Goal: Task Accomplishment & Management: Manage account settings

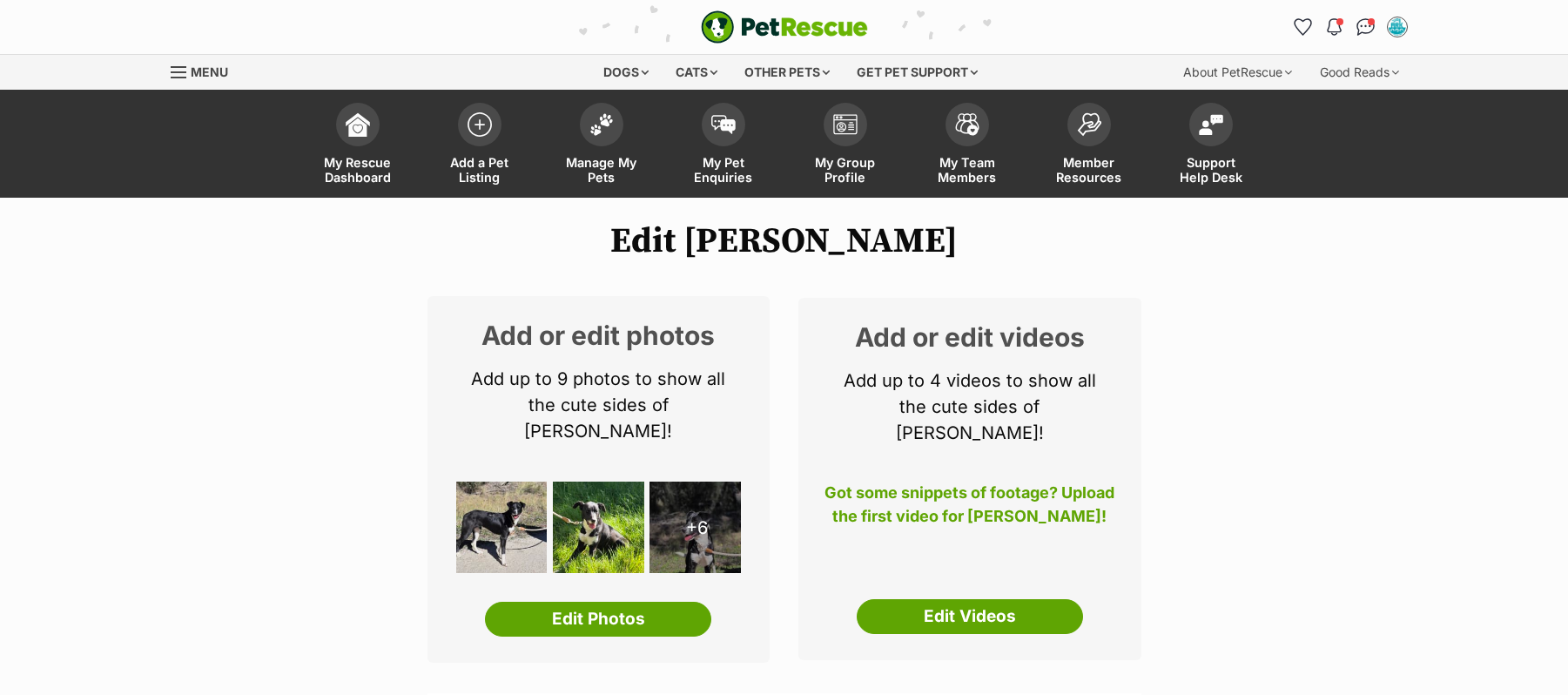
select select
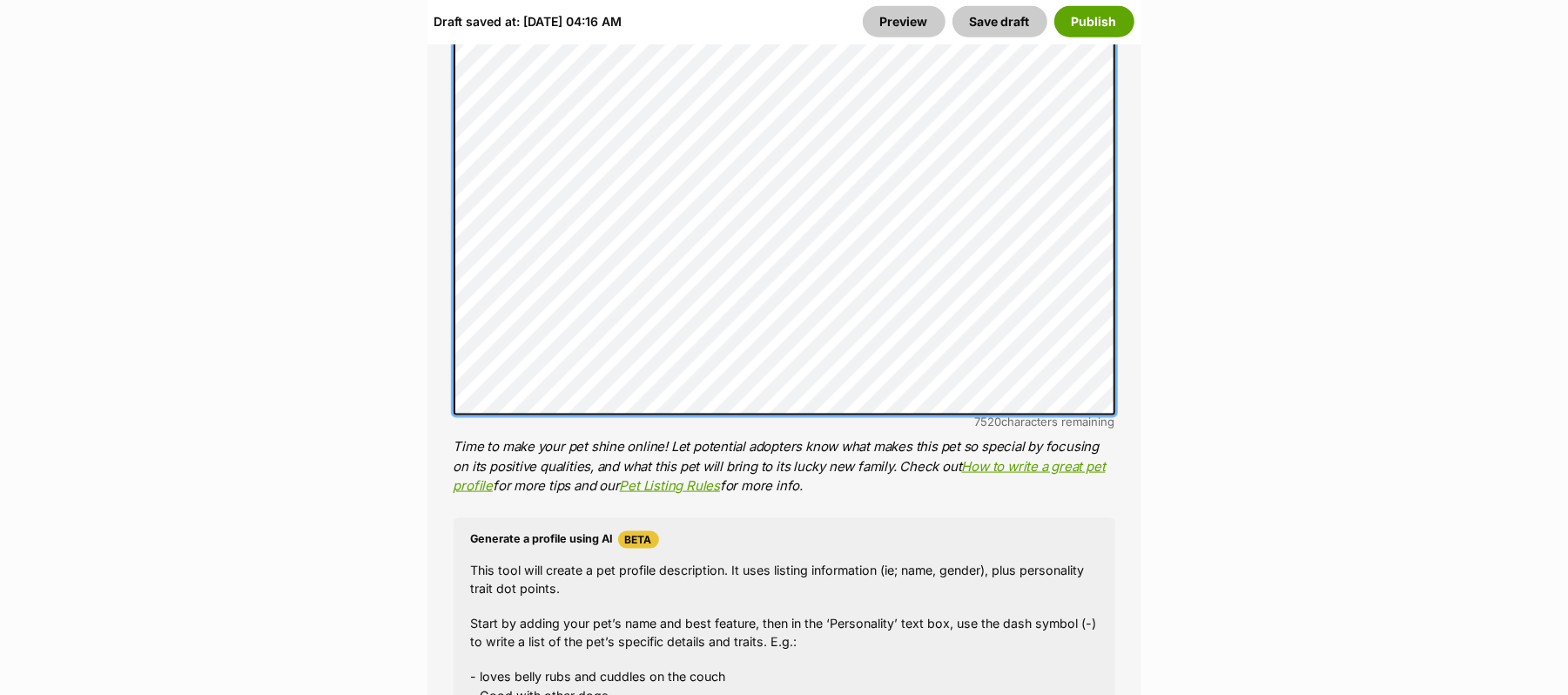
scroll to position [1393, 0]
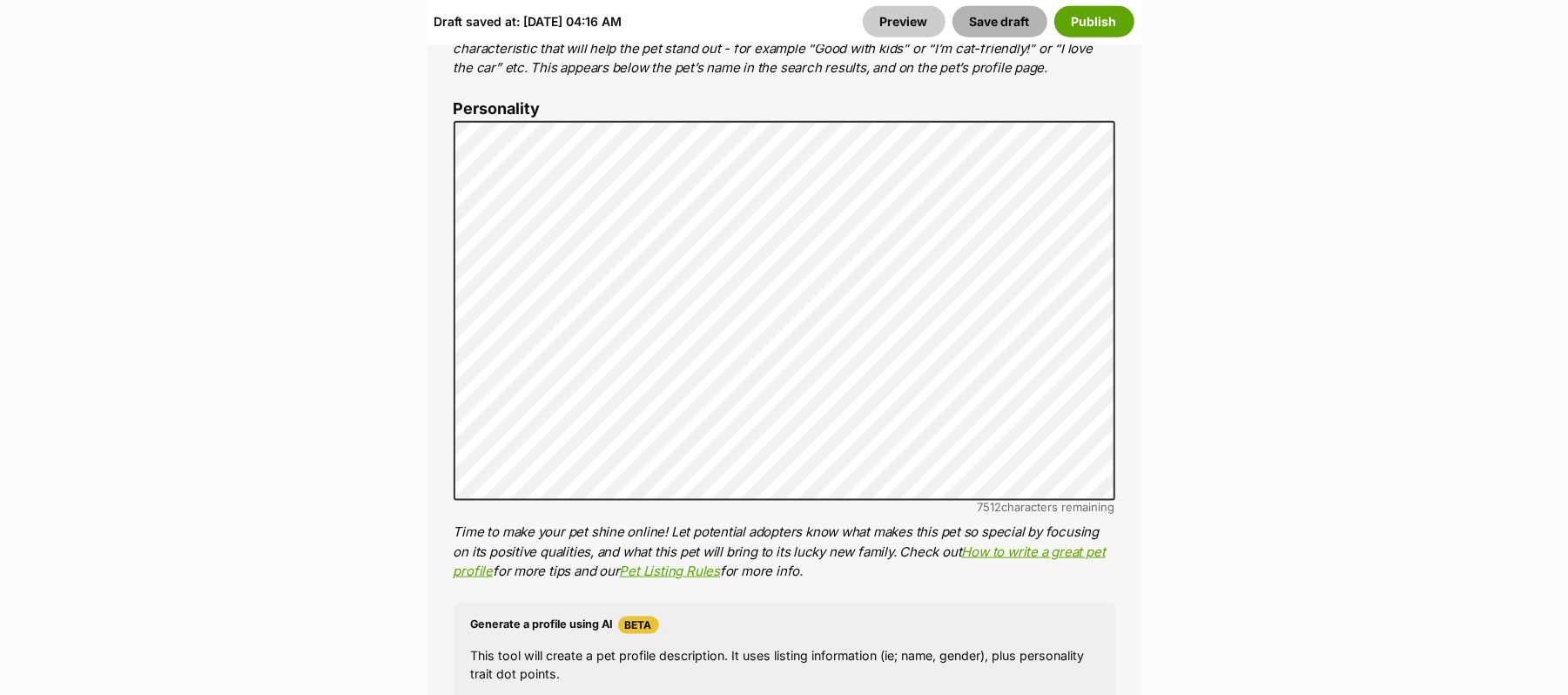
click at [971, 31] on button "Save draft" at bounding box center [999, 21] width 95 height 31
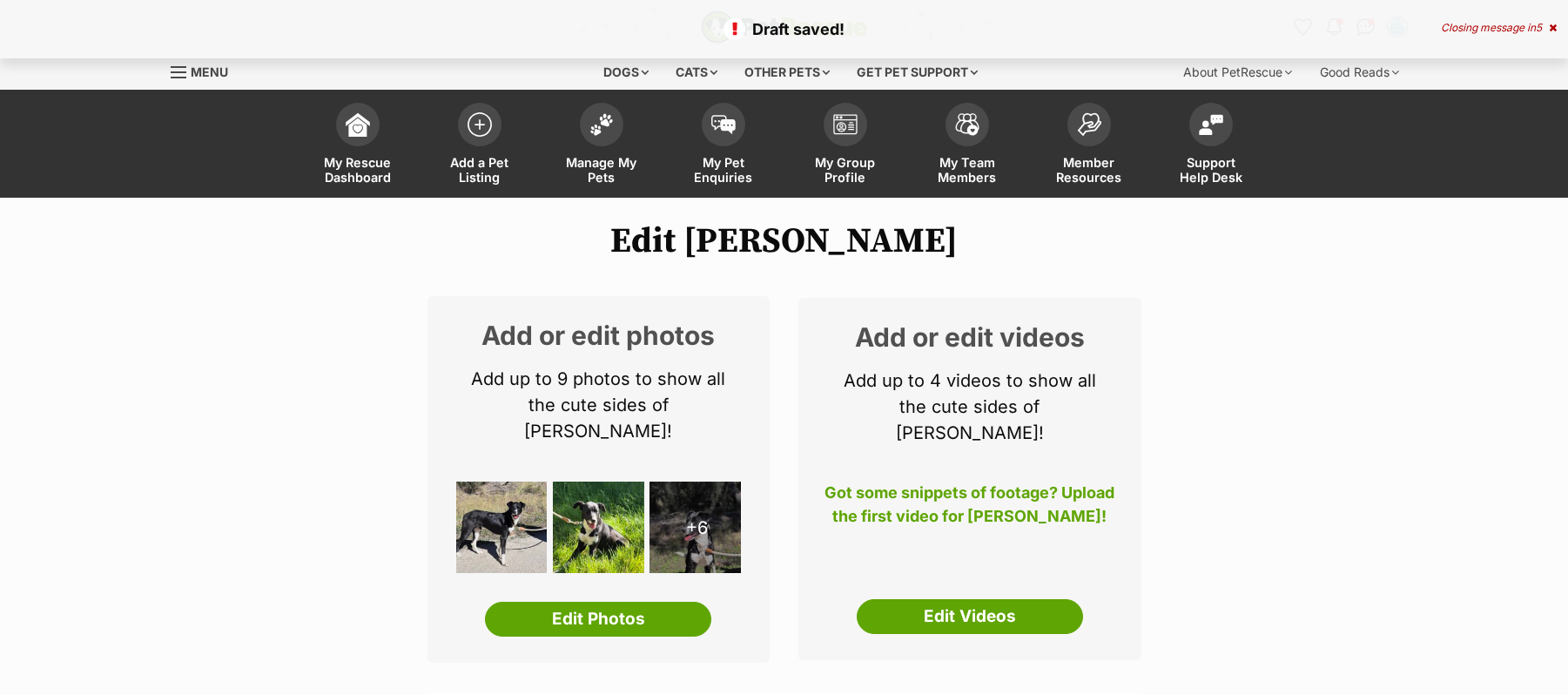
select select
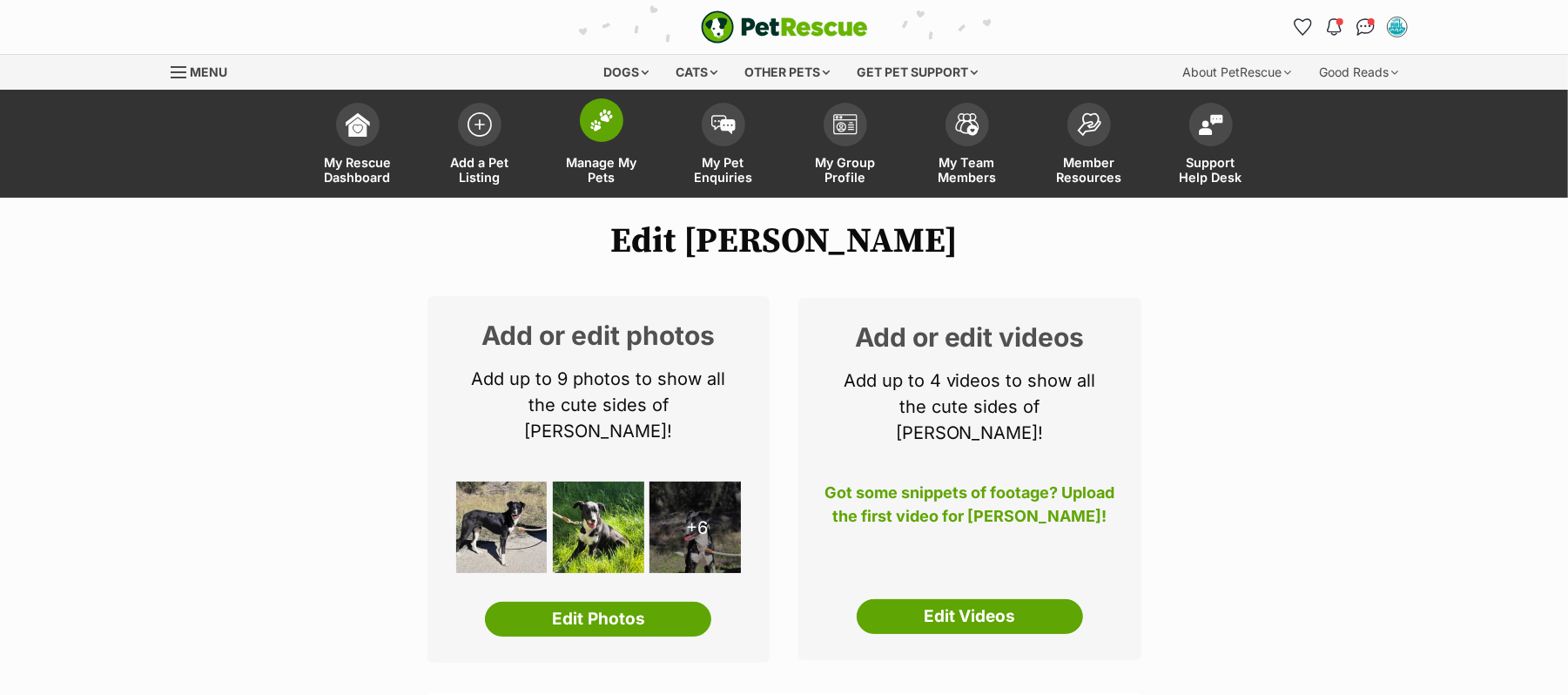
click at [600, 131] on img at bounding box center [601, 120] width 24 height 23
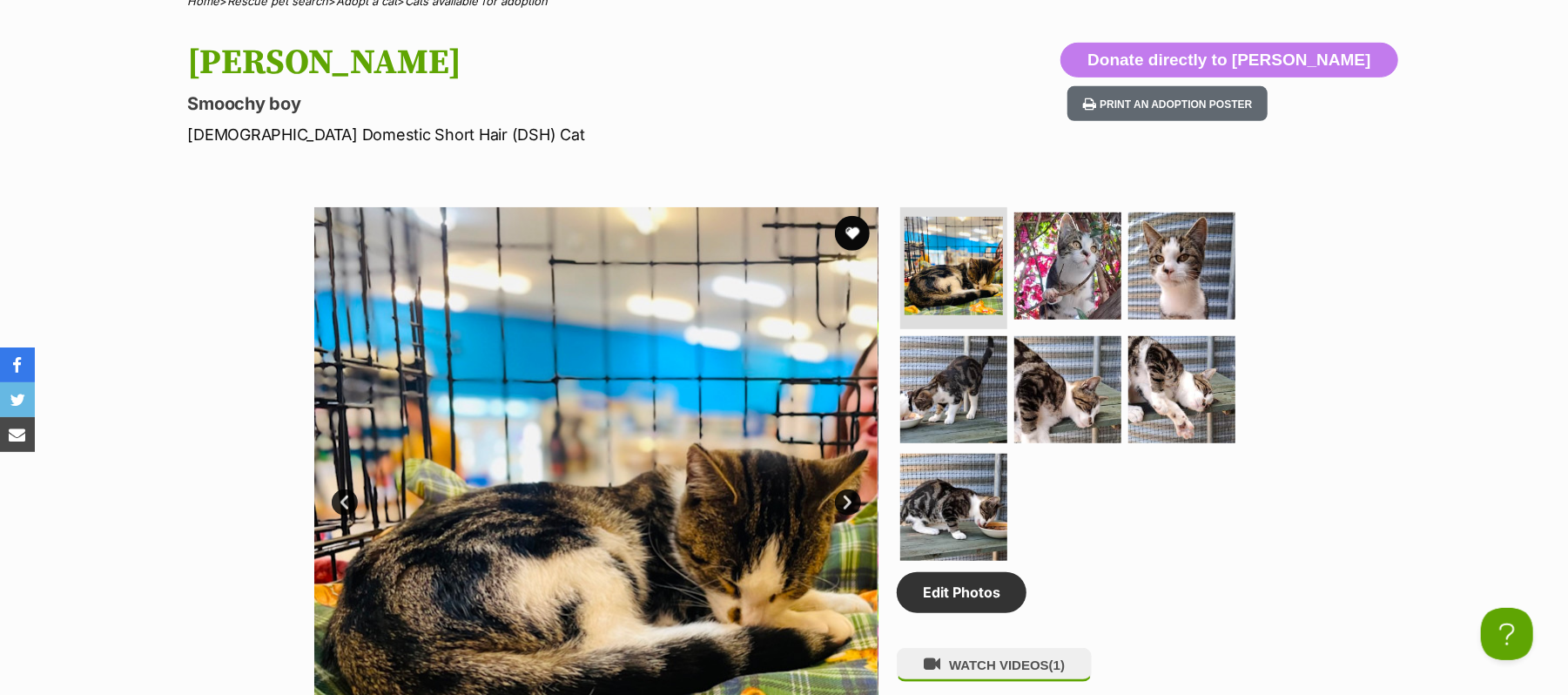
scroll to position [696, 0]
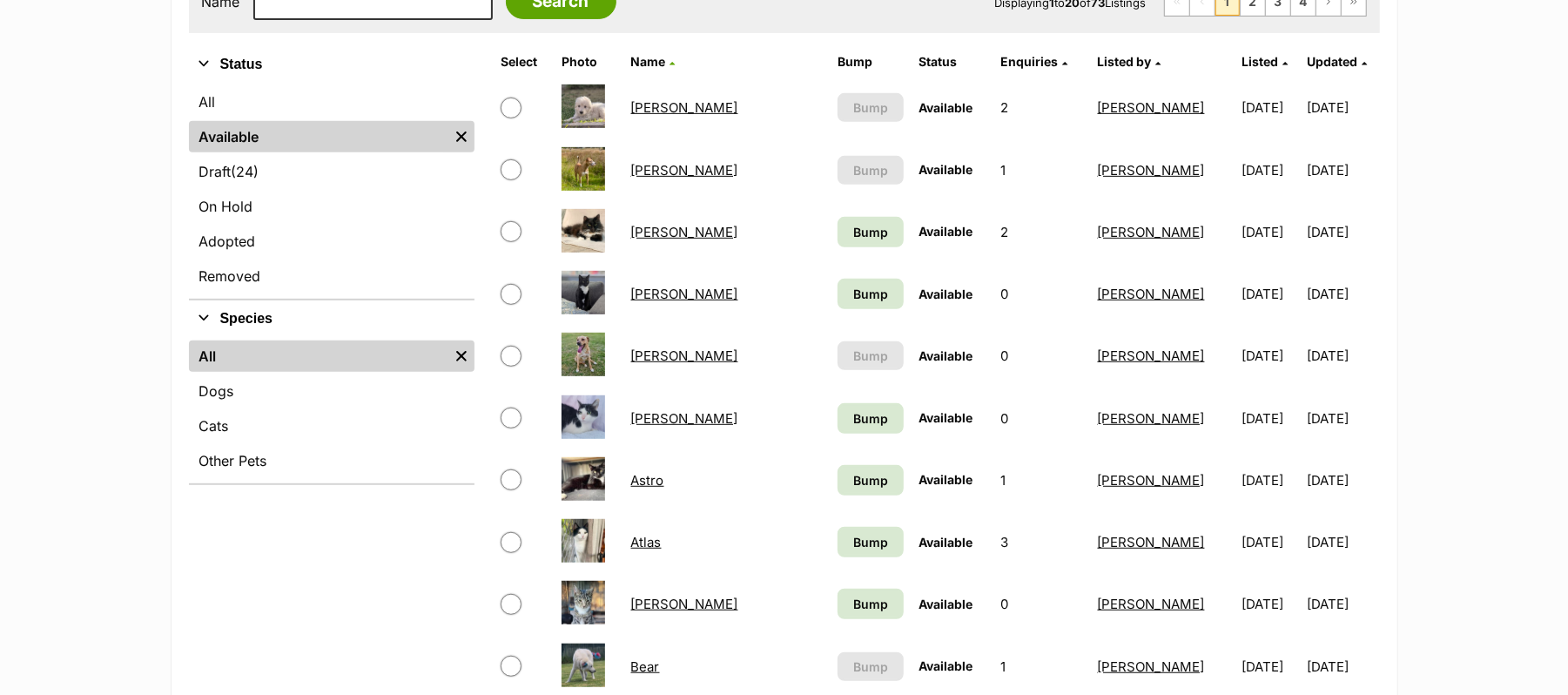
scroll to position [580, 0]
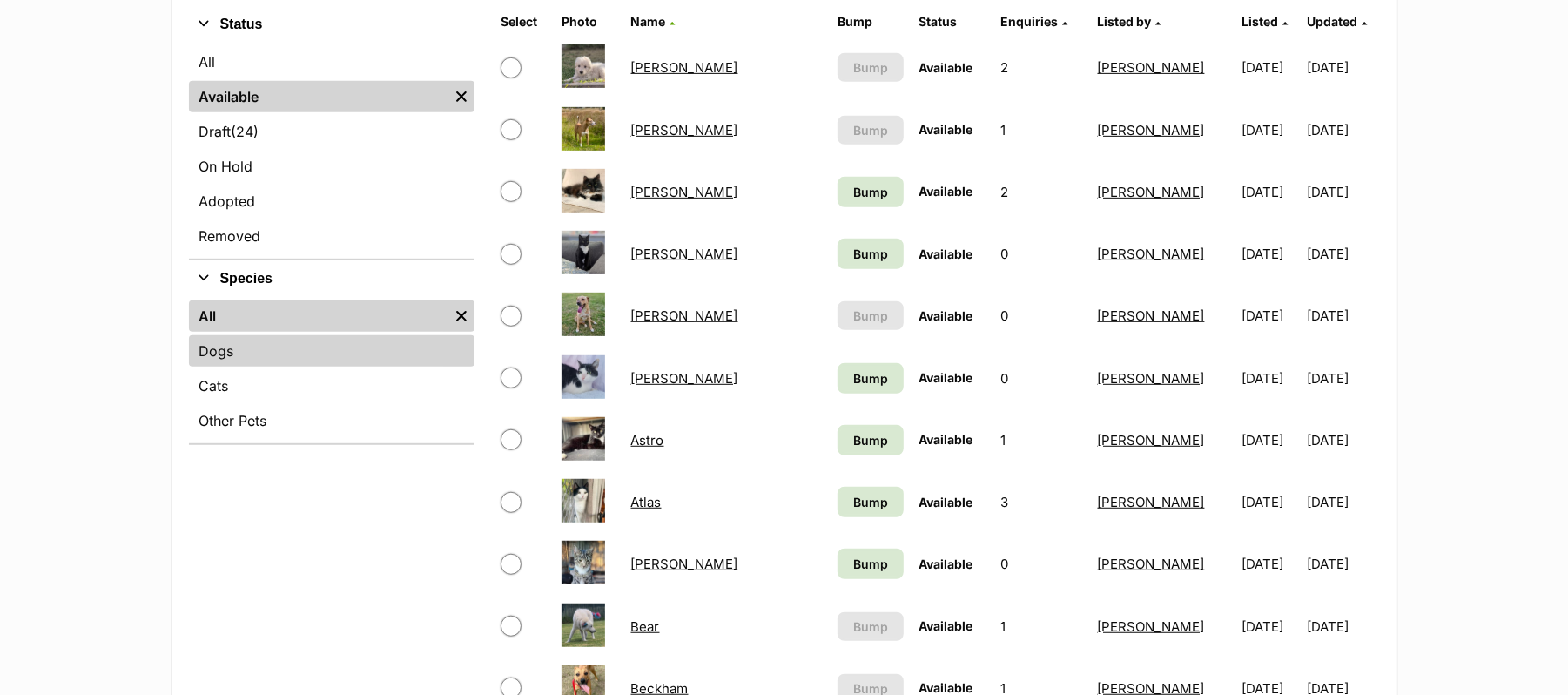
click at [235, 366] on link "Dogs" at bounding box center [332, 350] width 286 height 31
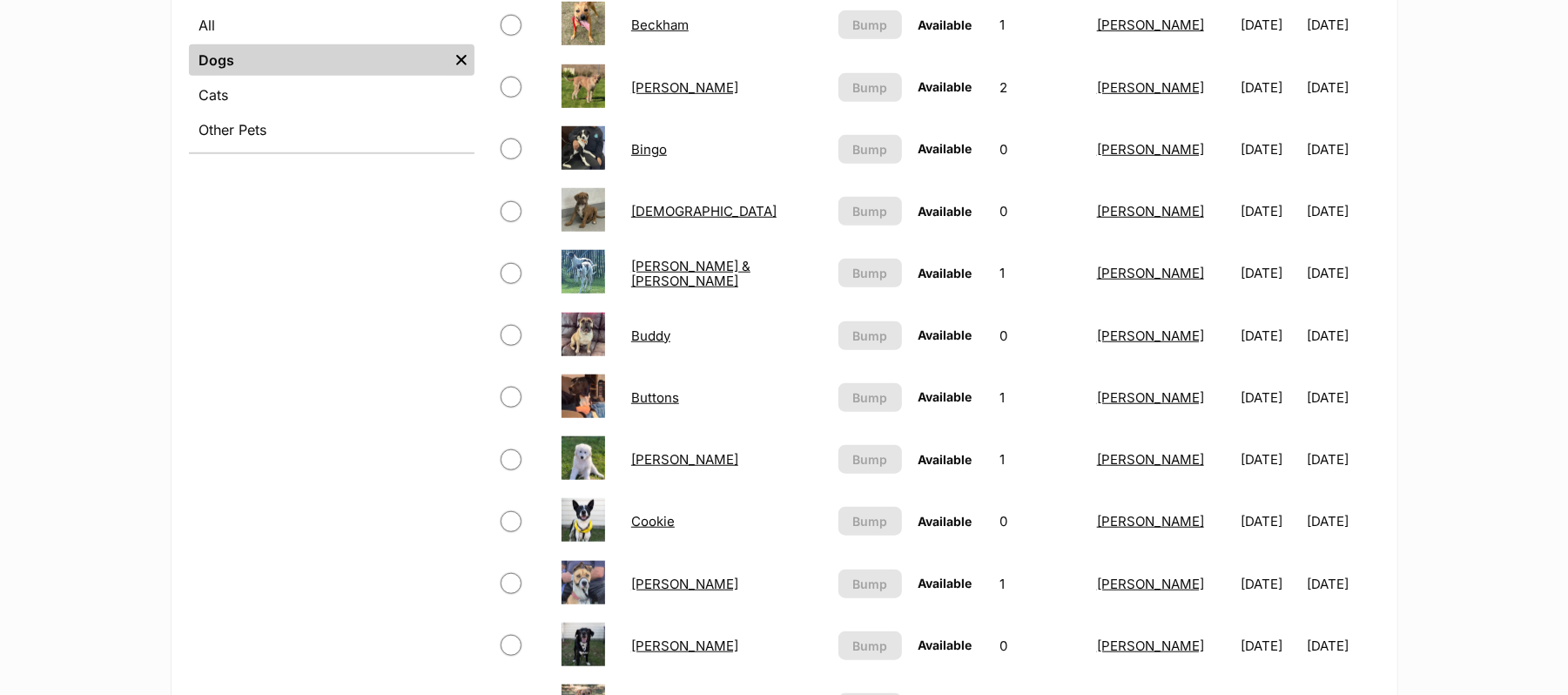
scroll to position [928, 0]
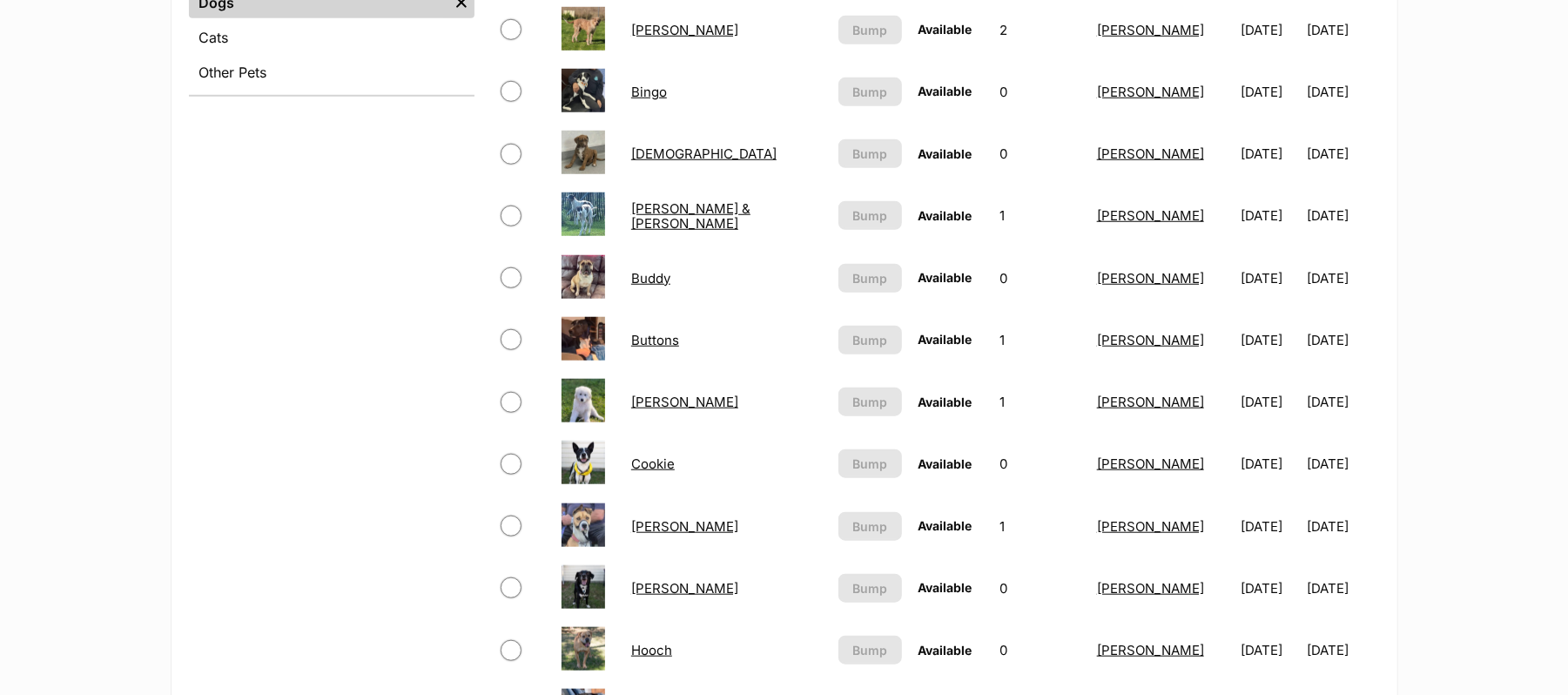
click at [662, 472] on link "Cookie" at bounding box center [653, 463] width 44 height 17
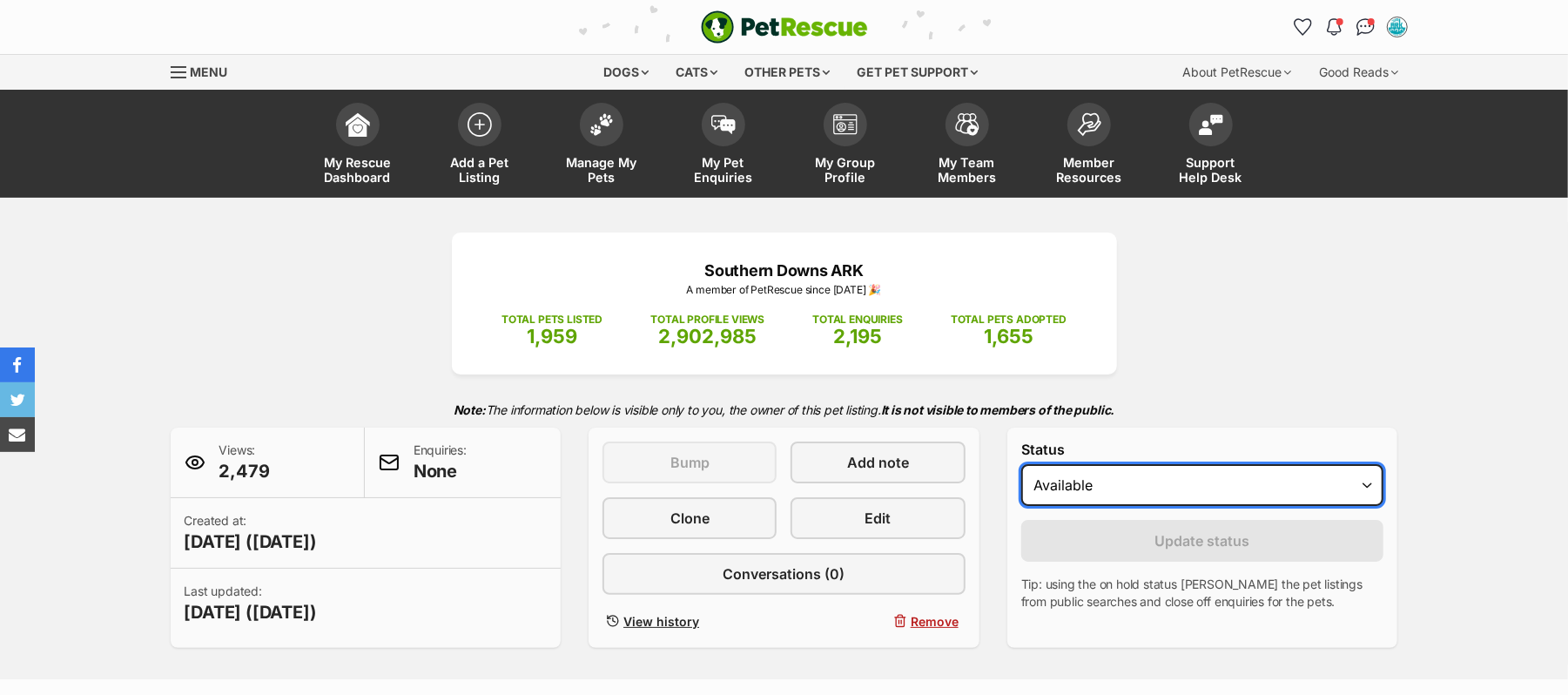
click at [1361, 506] on select "Draft Available On hold Adopted" at bounding box center [1202, 485] width 363 height 42
select select "rehomed"
click at [1029, 506] on select "Draft Available On hold Adopted" at bounding box center [1202, 485] width 363 height 42
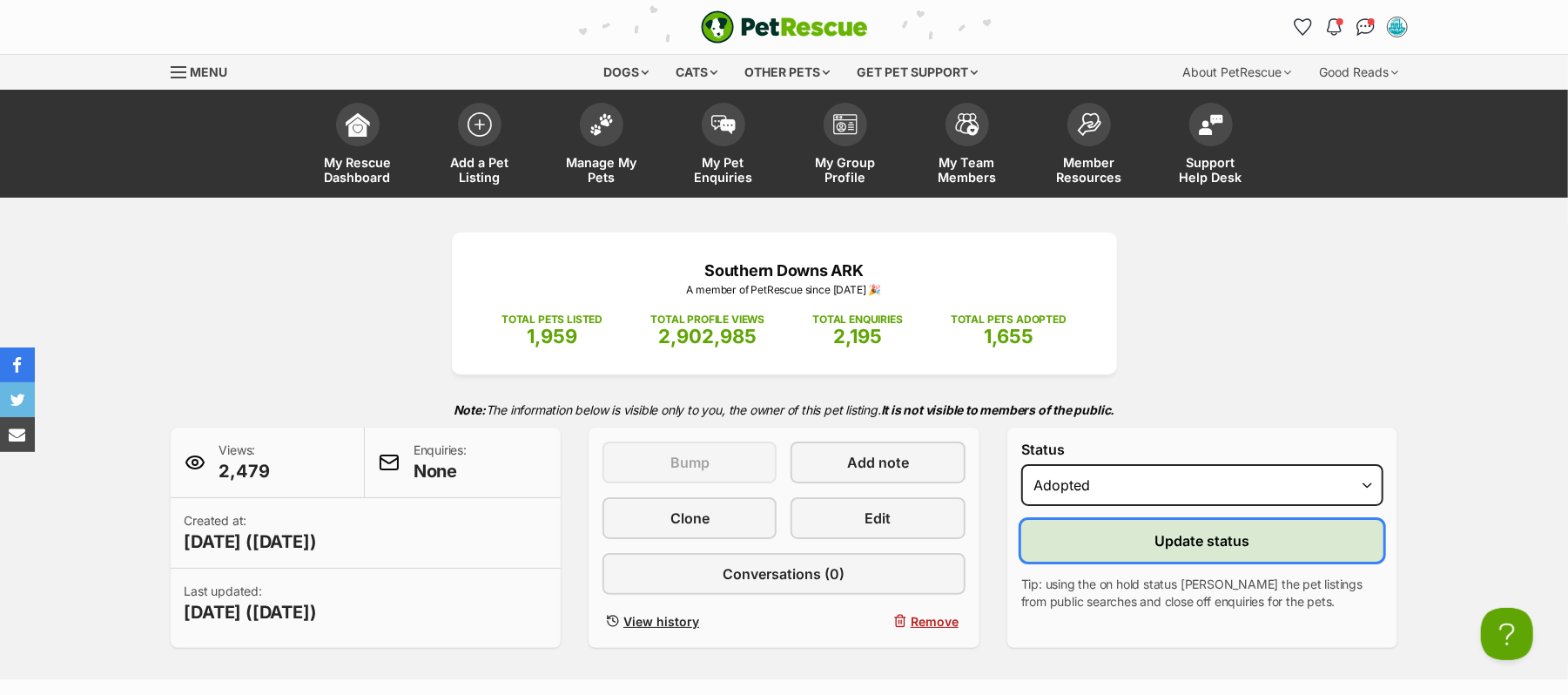
click at [1205, 551] on span "Update status" at bounding box center [1202, 540] width 95 height 21
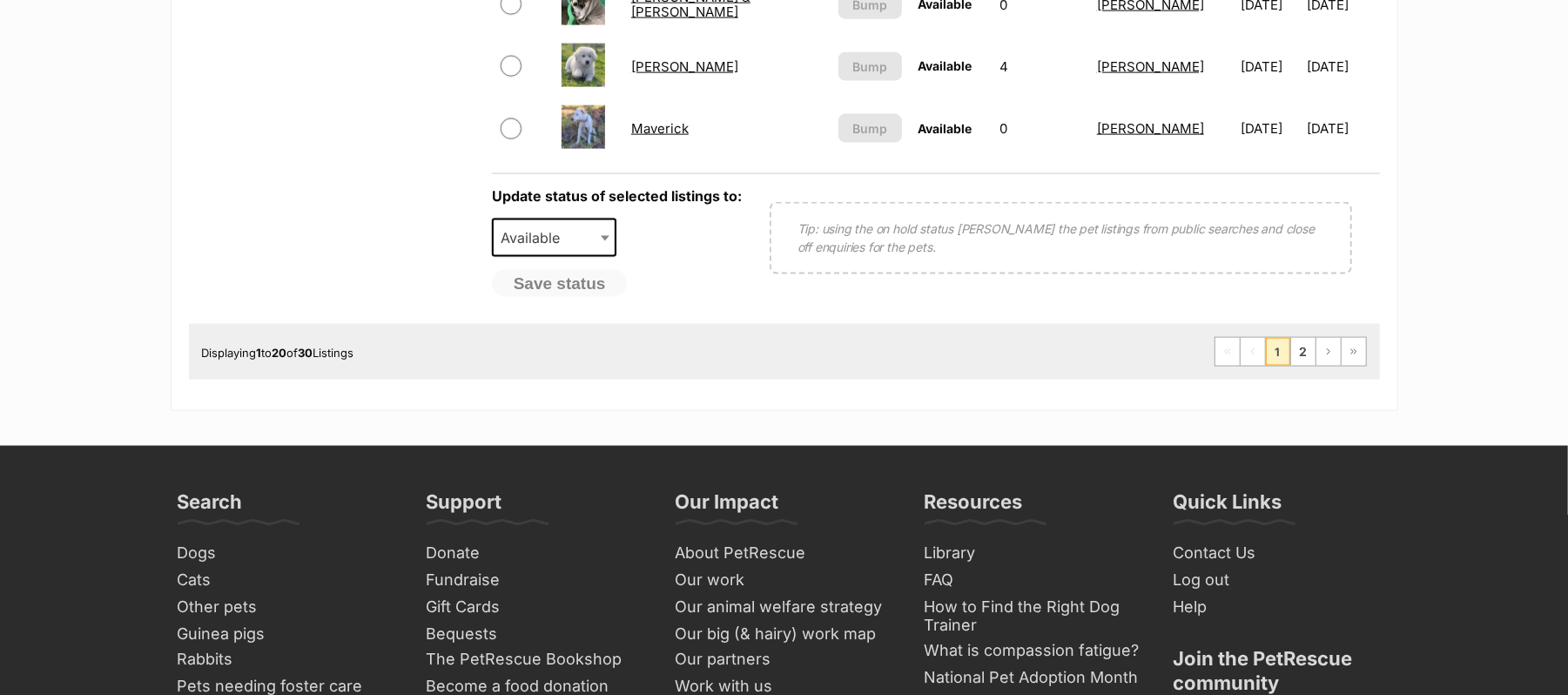
scroll to position [1741, 0]
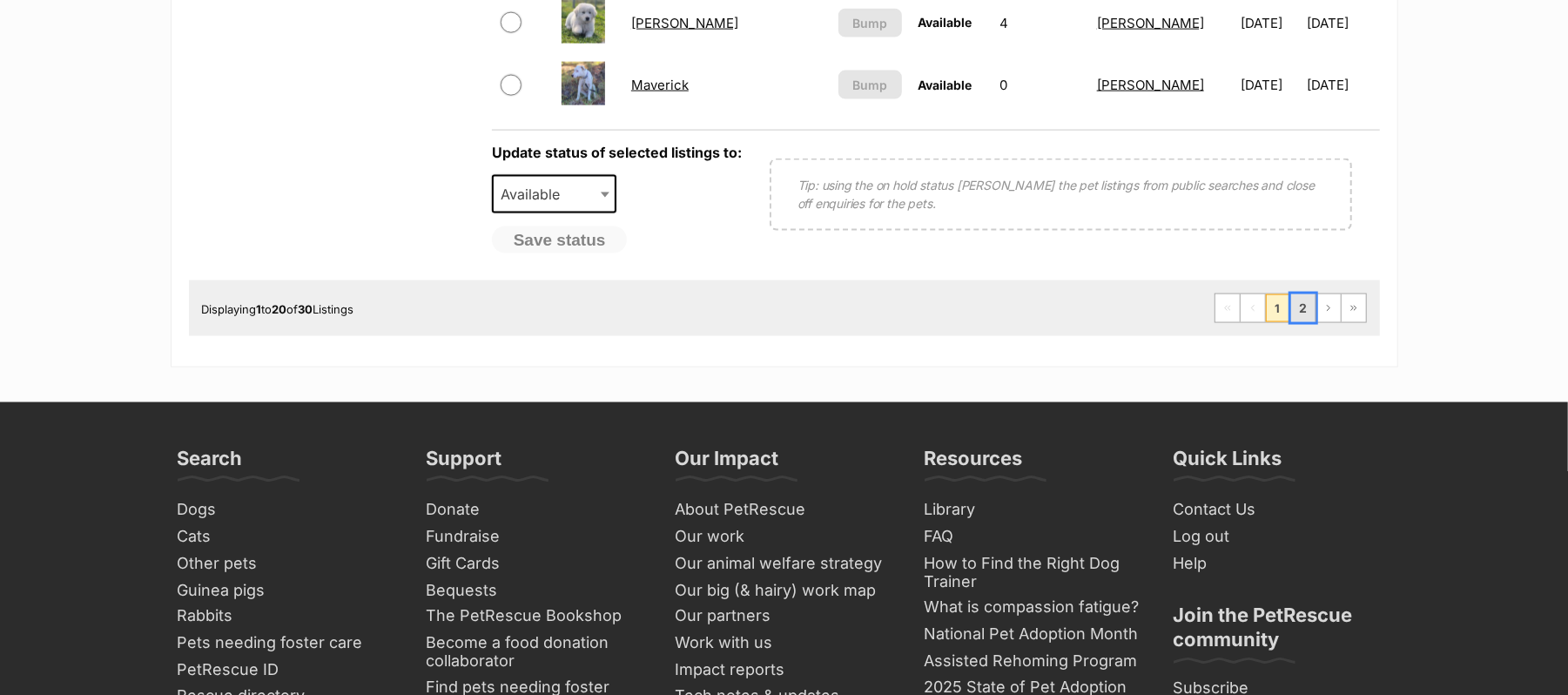
click at [1292, 322] on link "2" at bounding box center [1303, 308] width 24 height 28
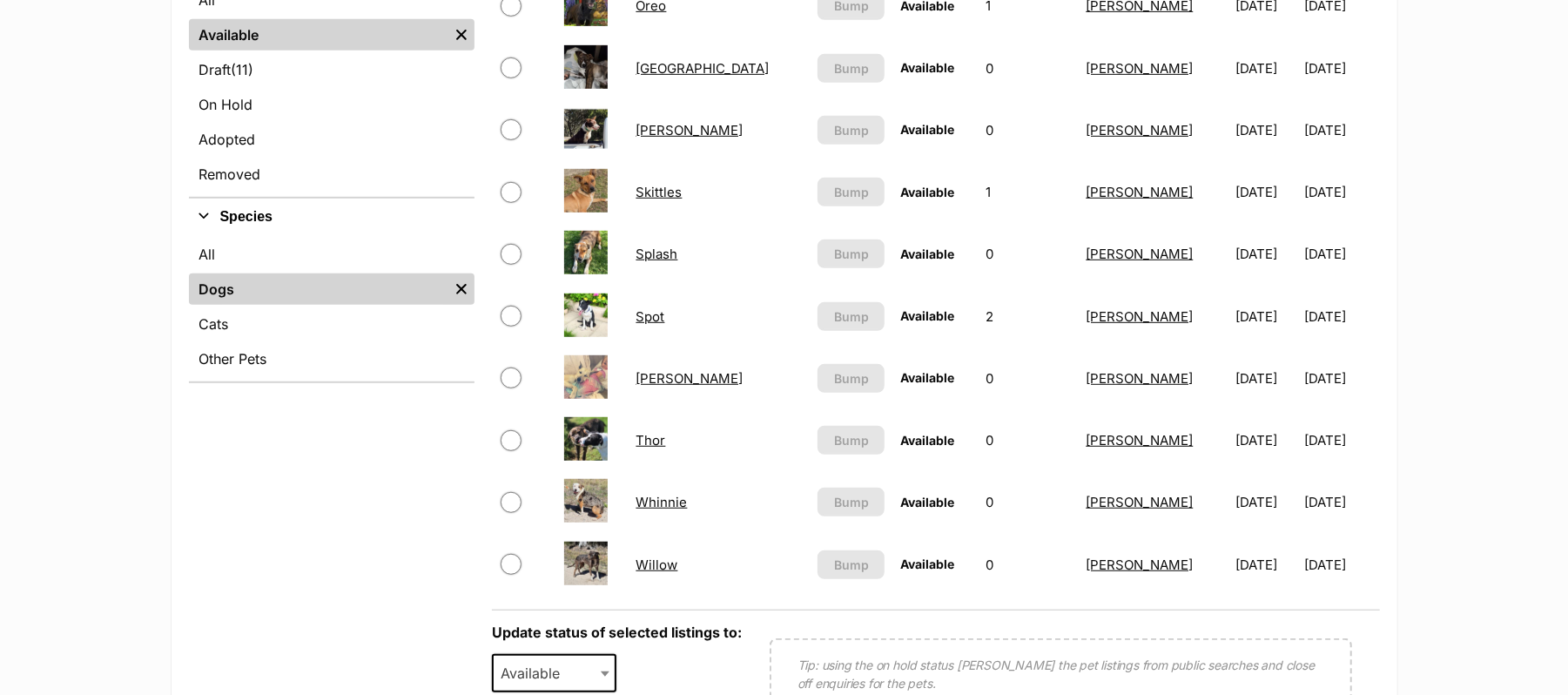
scroll to position [696, 0]
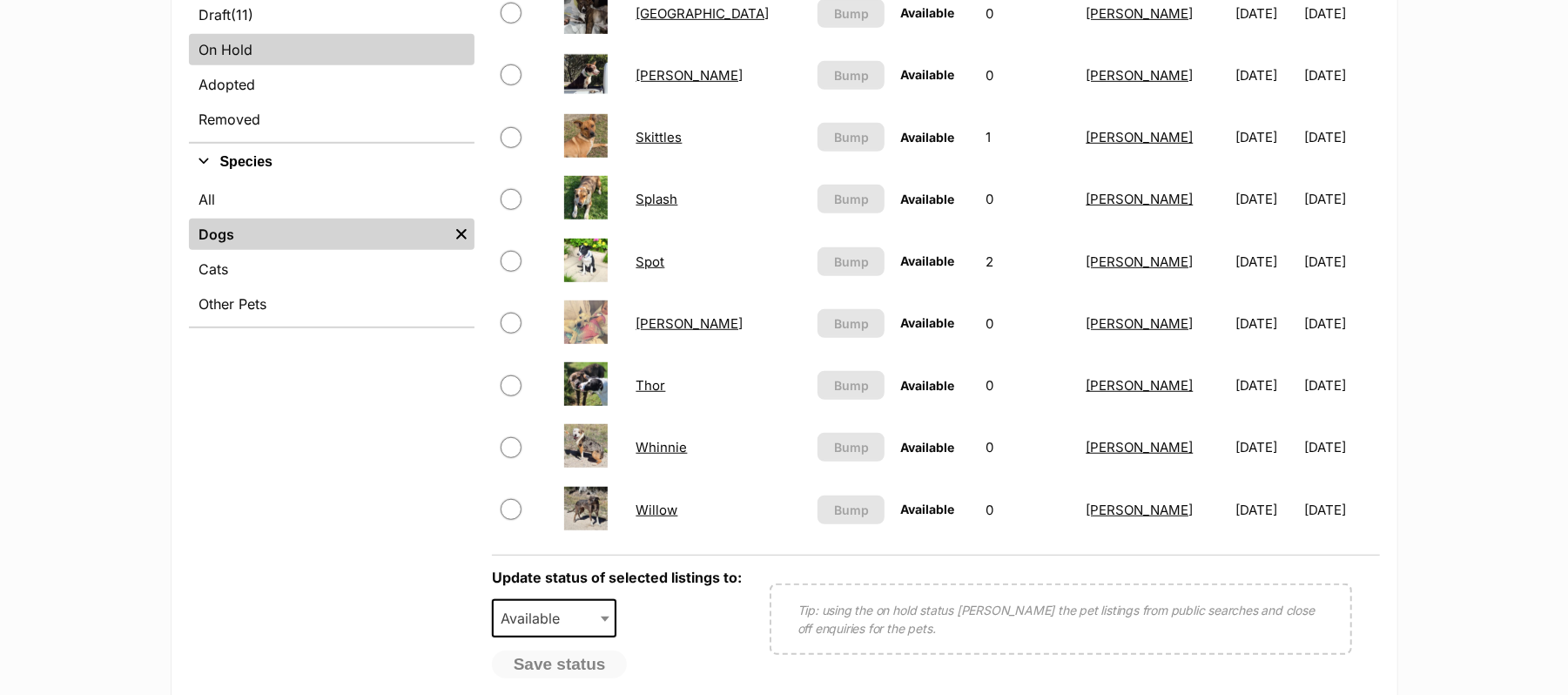
click at [259, 65] on link "On Hold" at bounding box center [332, 49] width 286 height 31
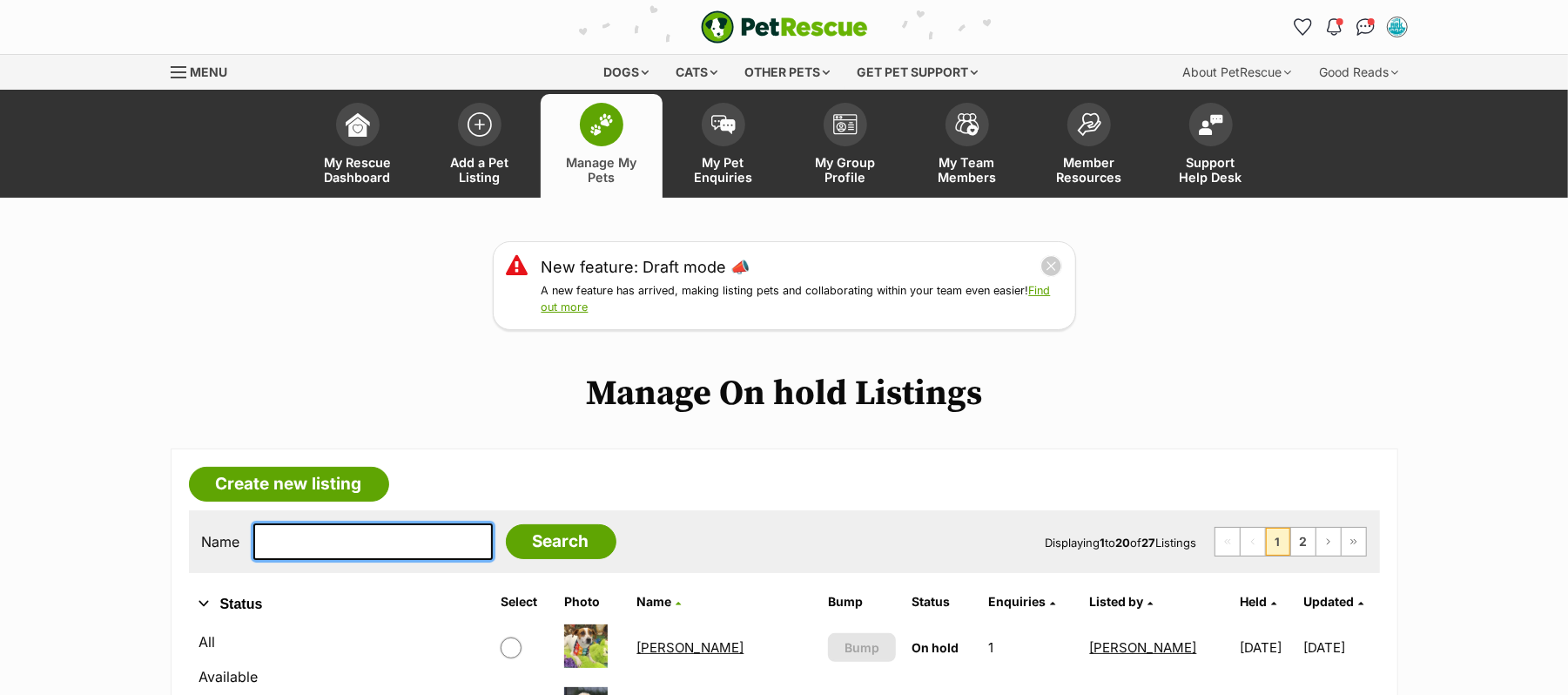
click at [388, 560] on input "text" at bounding box center [372, 541] width 239 height 37
type input "Evie"
click at [506, 524] on input "Search" at bounding box center [561, 541] width 111 height 35
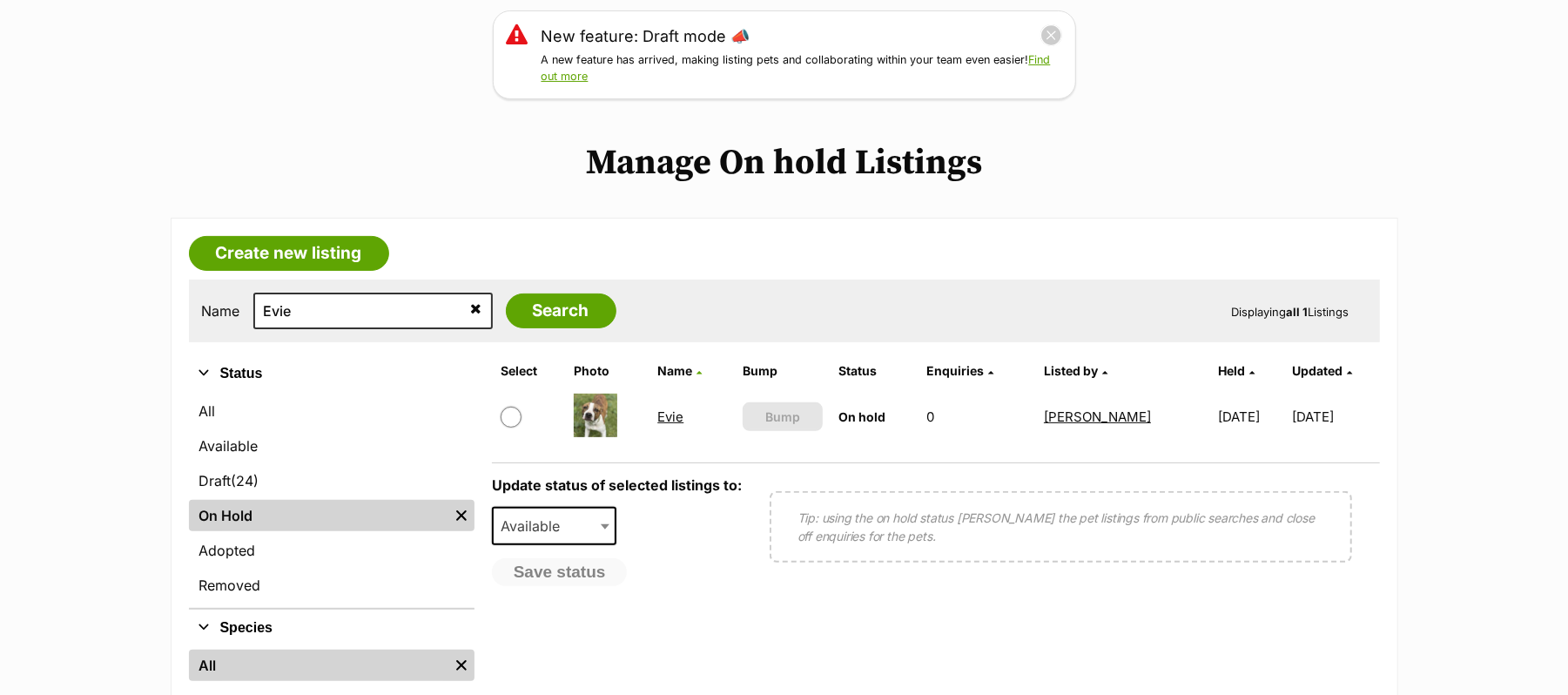
scroll to position [232, 0]
click at [663, 424] on link "Evie" at bounding box center [670, 415] width 26 height 17
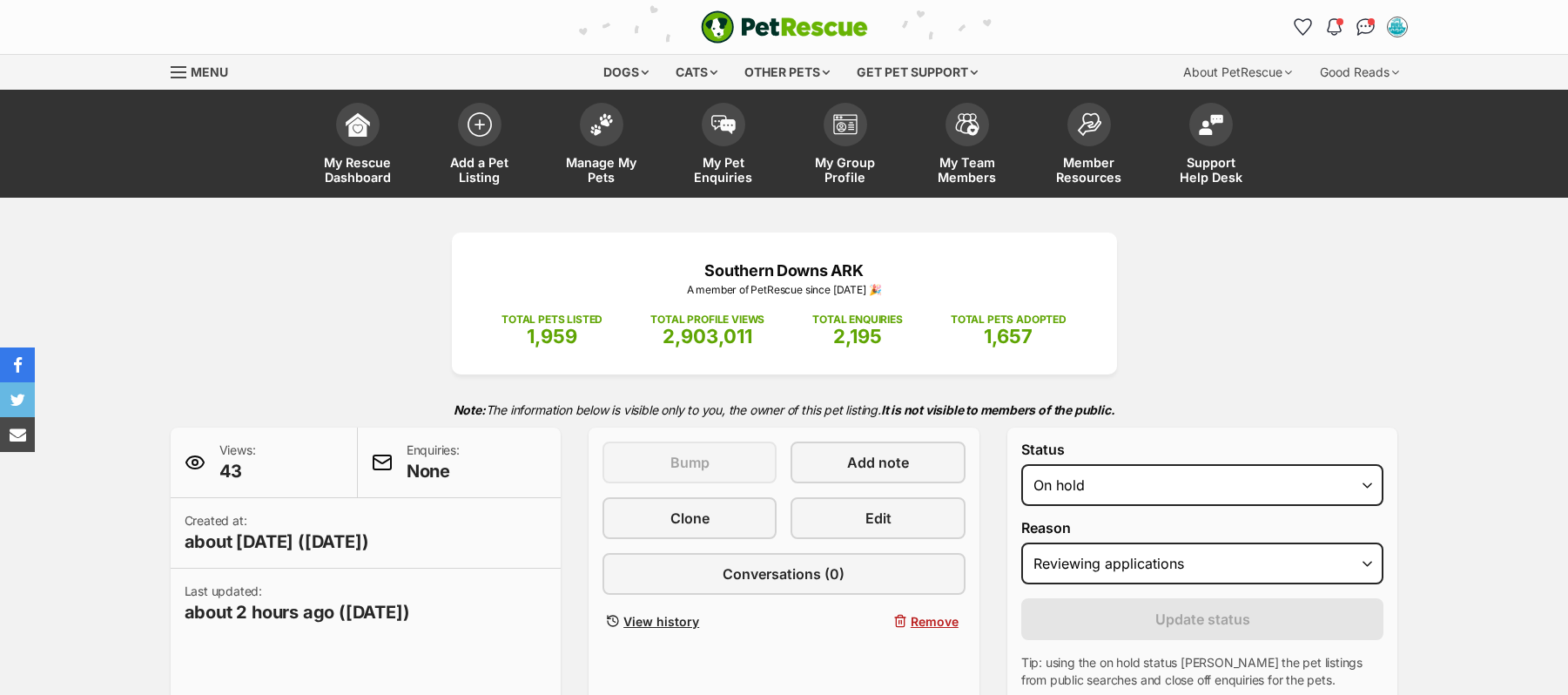
select select "reviewing_applications"
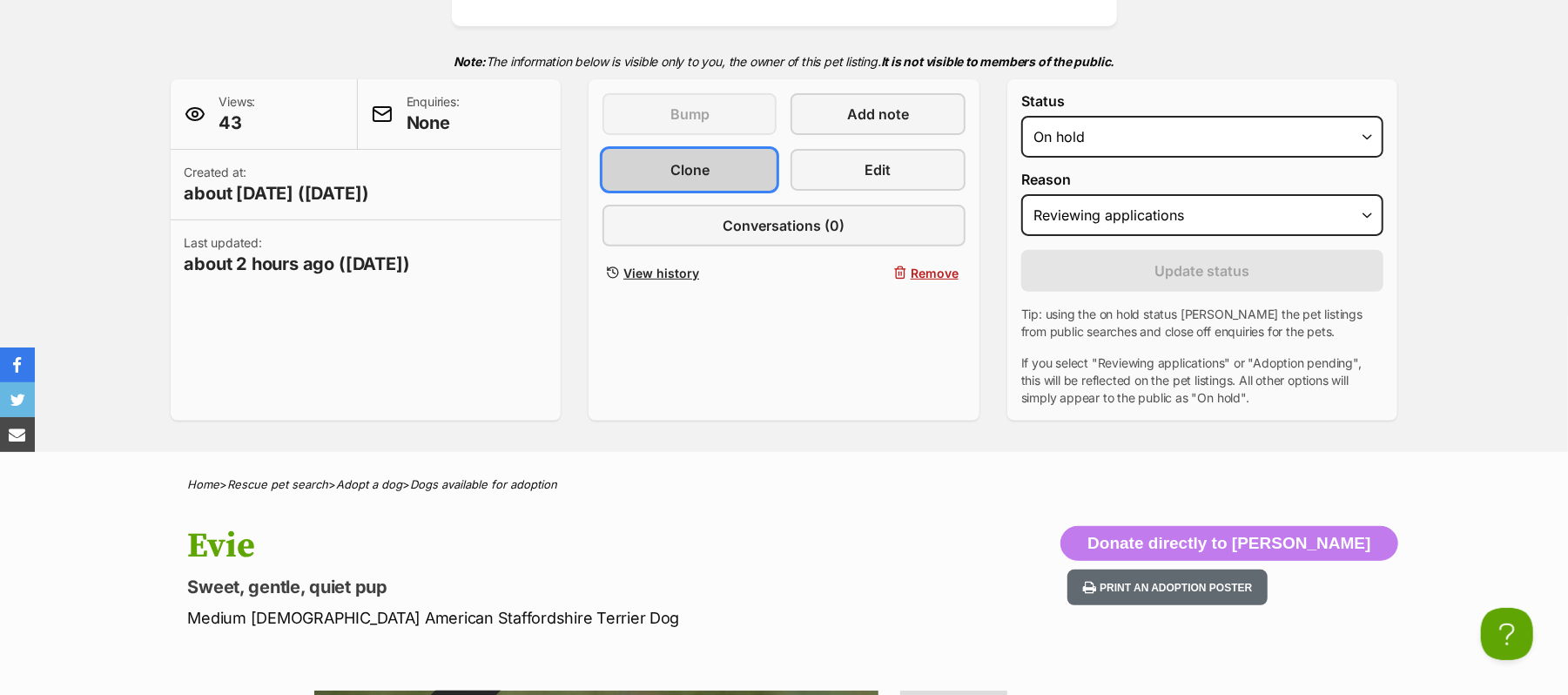
click at [709, 180] on span "Clone" at bounding box center [689, 169] width 39 height 21
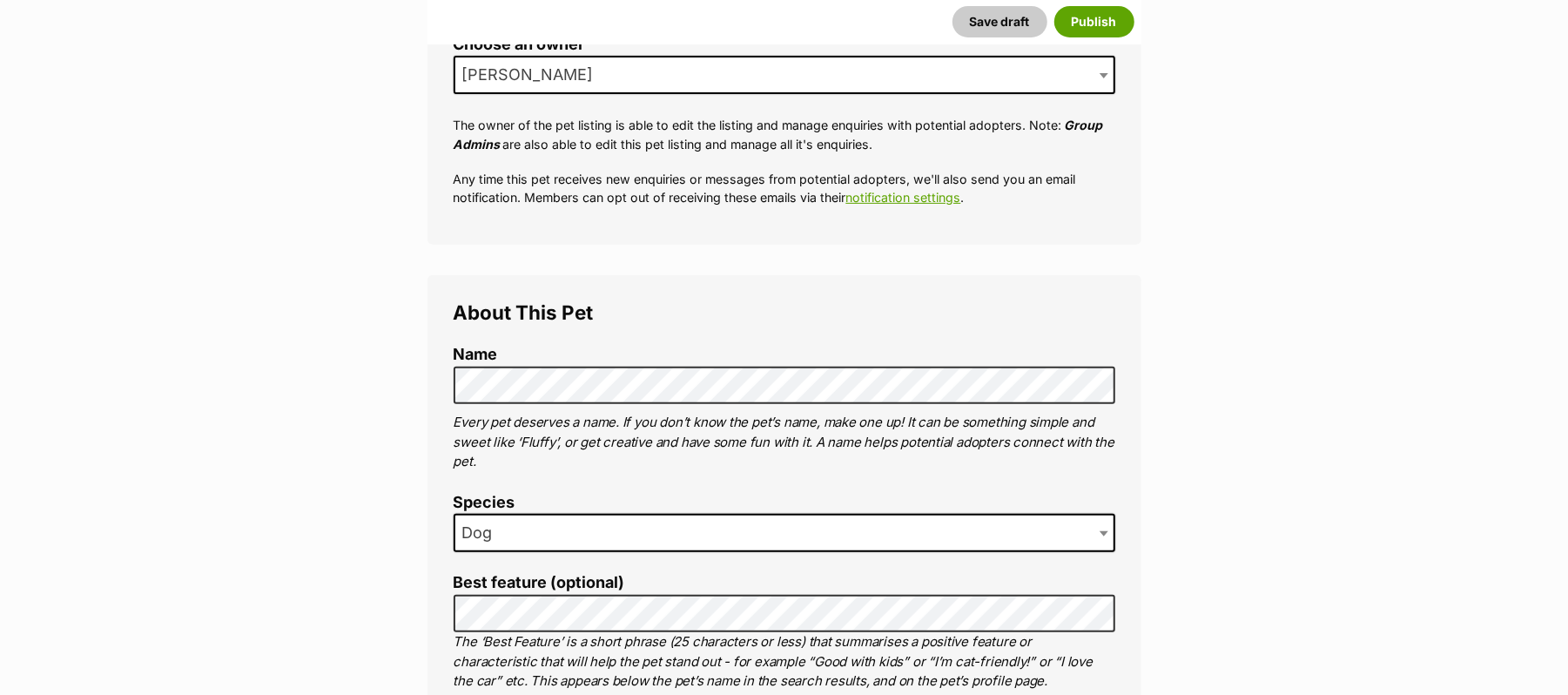
scroll to position [464, 0]
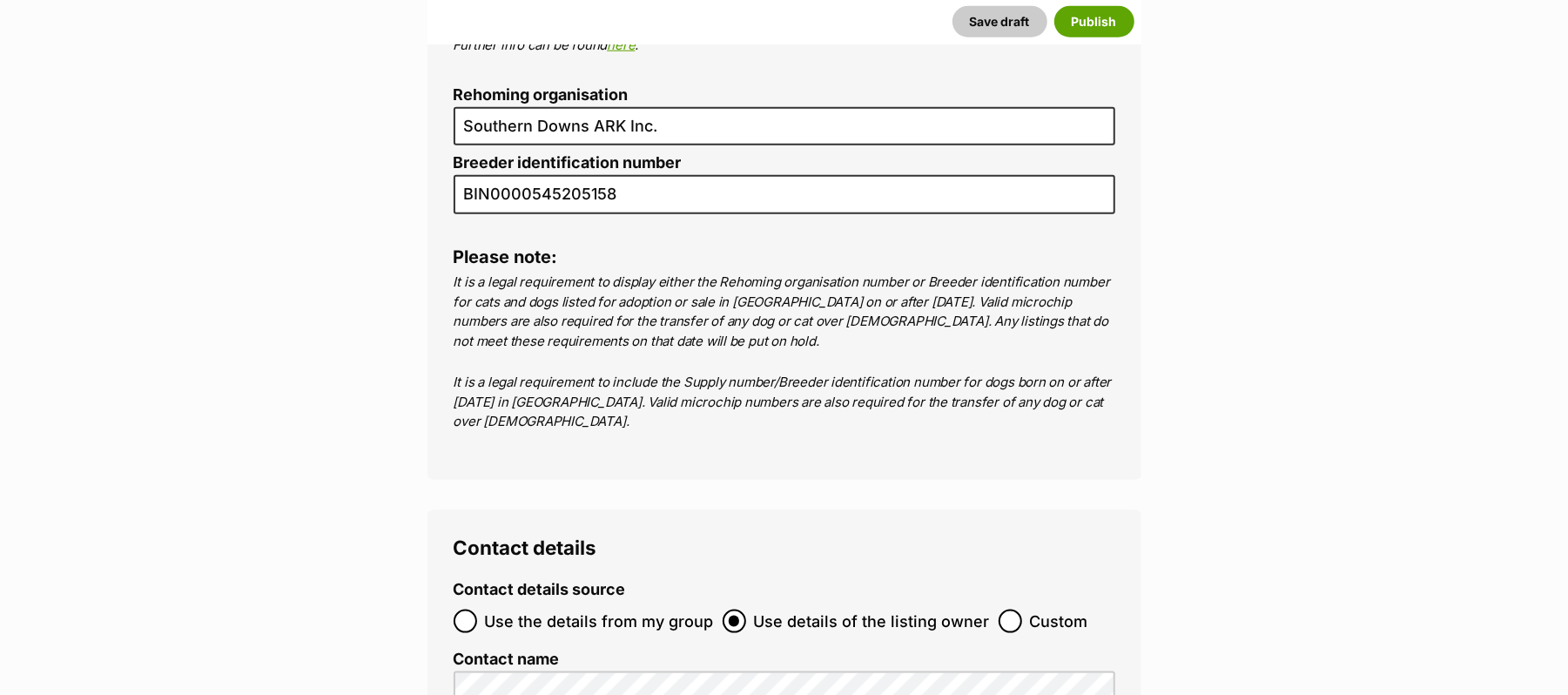
scroll to position [6035, 0]
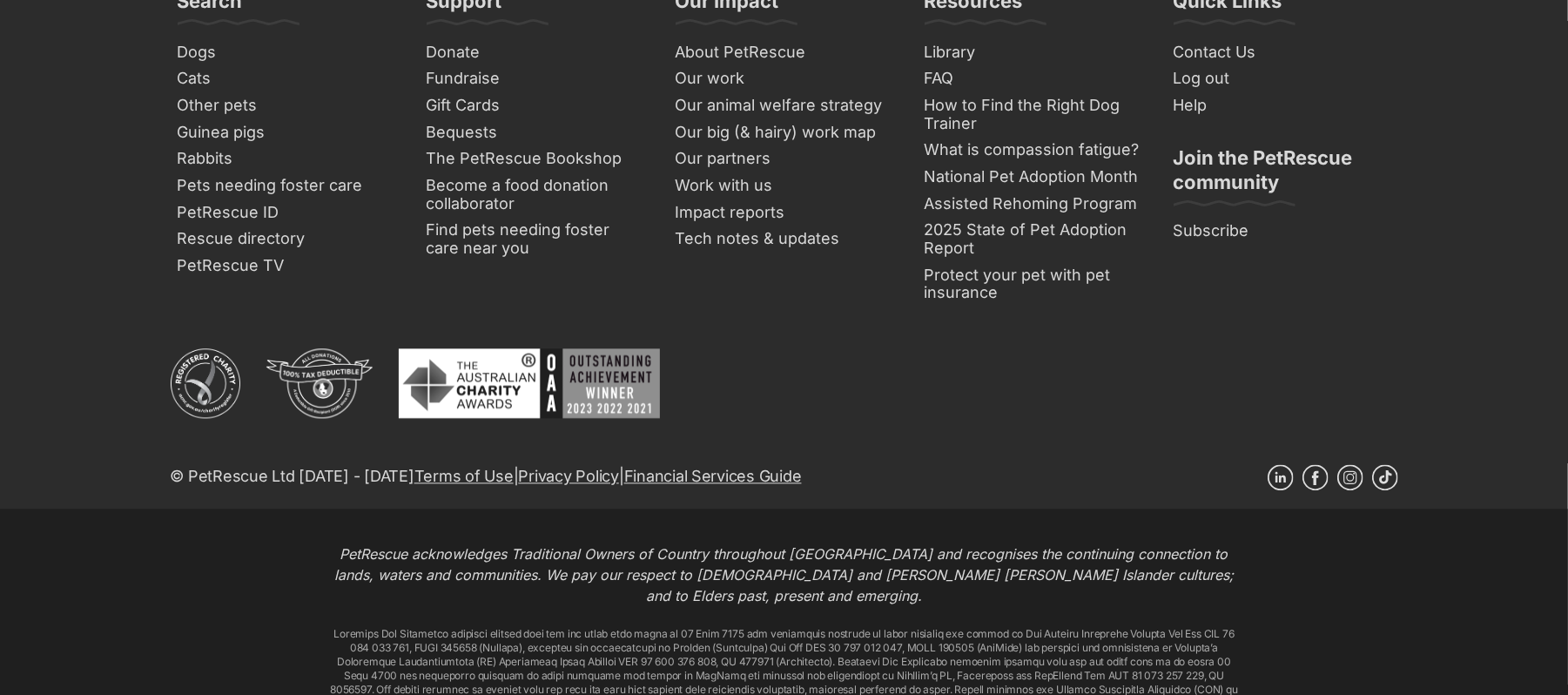
scroll to position [7312, 0]
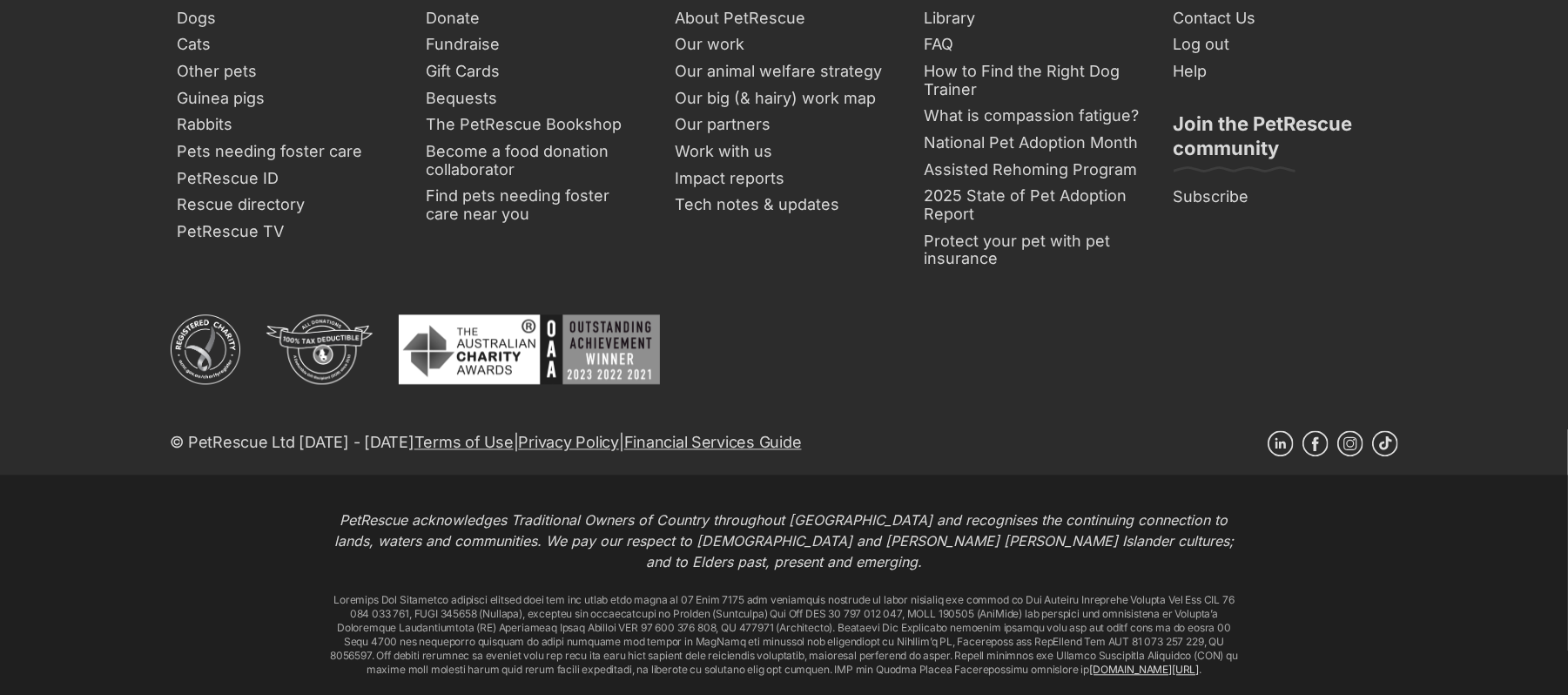
type input "953010007943664"
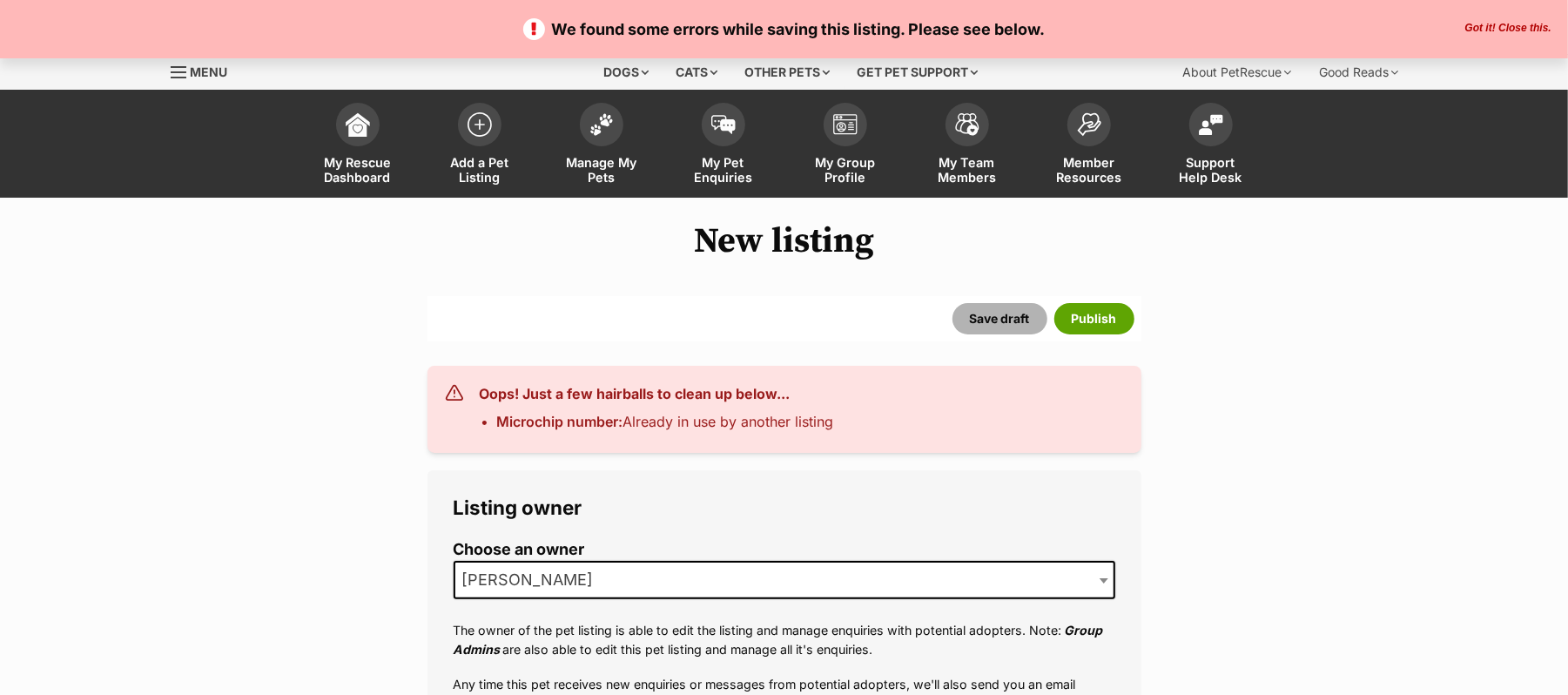
click at [962, 334] on button "Save draft" at bounding box center [999, 318] width 95 height 31
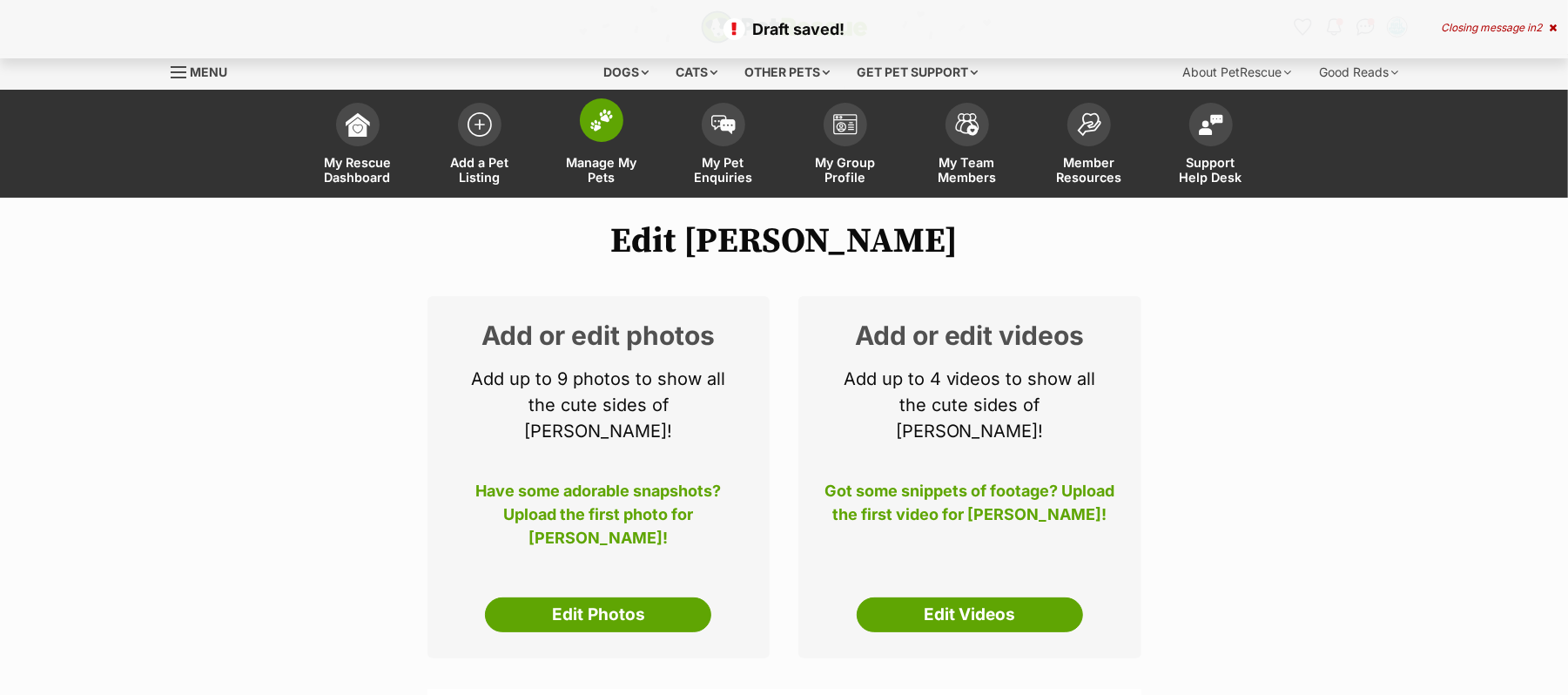
click at [595, 131] on img at bounding box center [601, 120] width 24 height 23
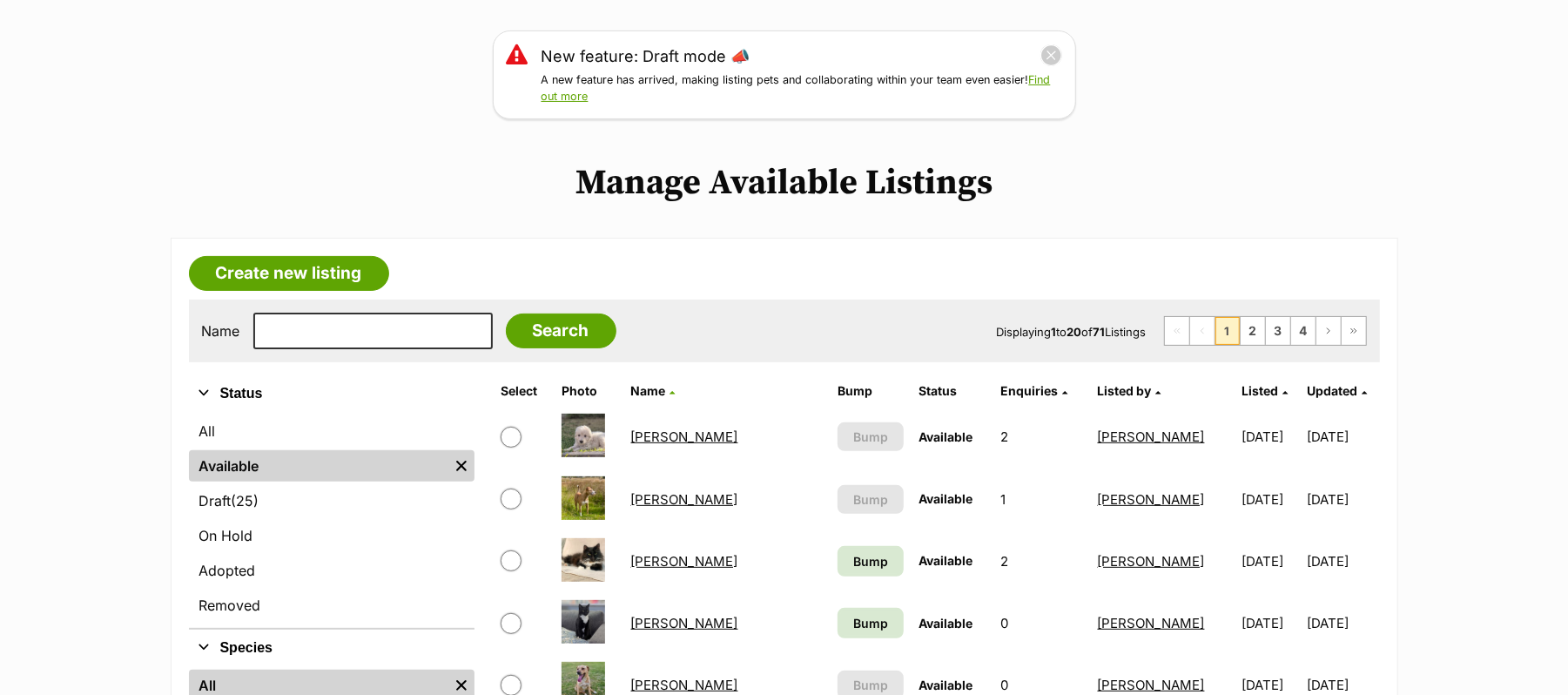
scroll to position [348, 0]
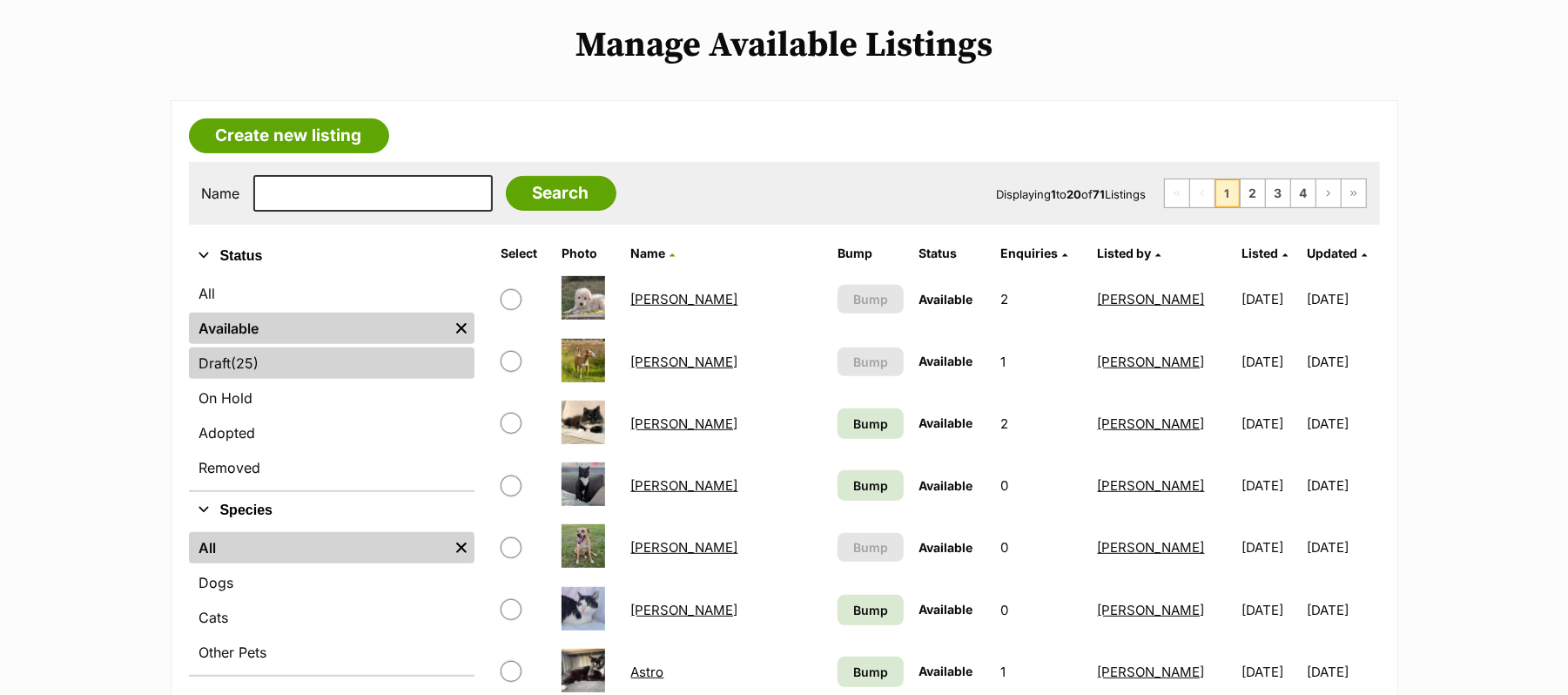
click at [230, 379] on link "Draft (25) Items" at bounding box center [332, 362] width 286 height 31
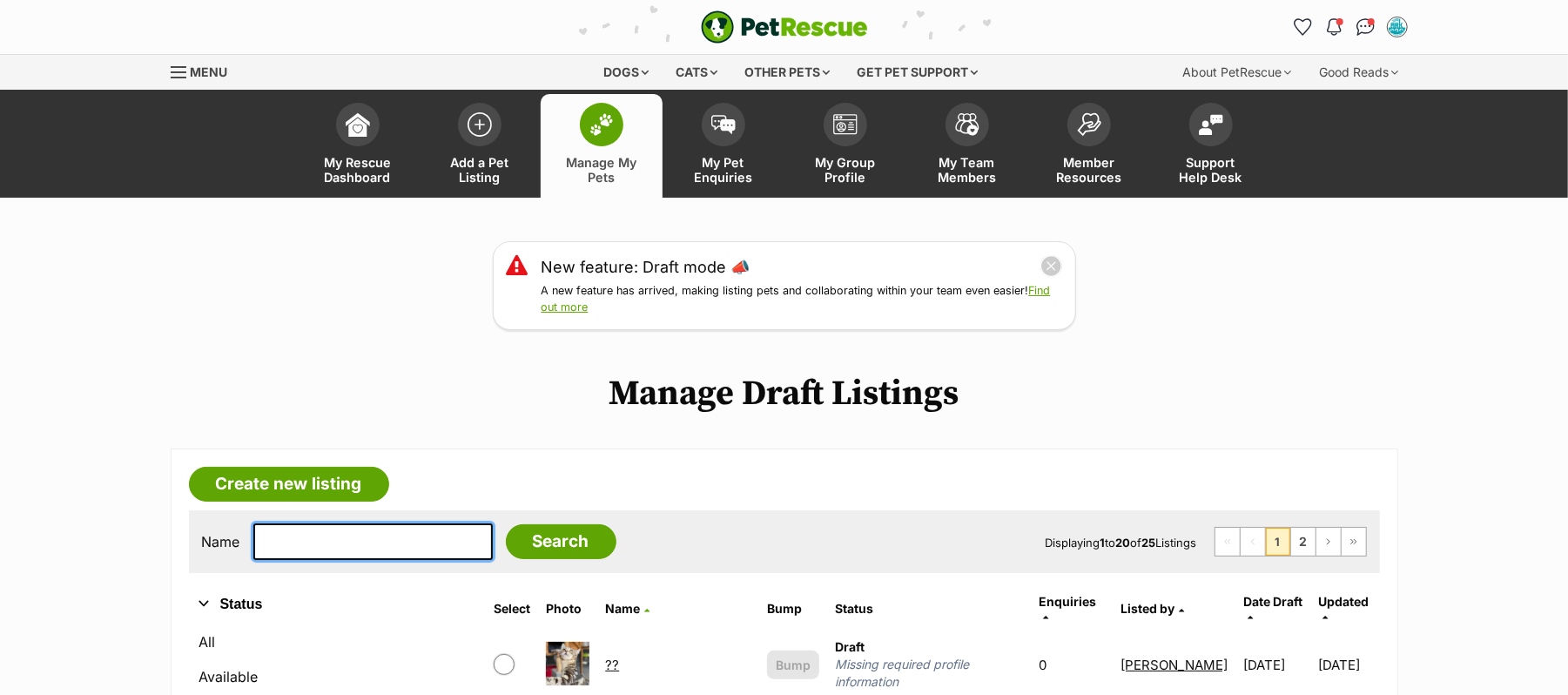
click at [425, 560] on input "text" at bounding box center [372, 541] width 239 height 37
type input "Joey"
click at [506, 524] on input "Search" at bounding box center [561, 541] width 111 height 35
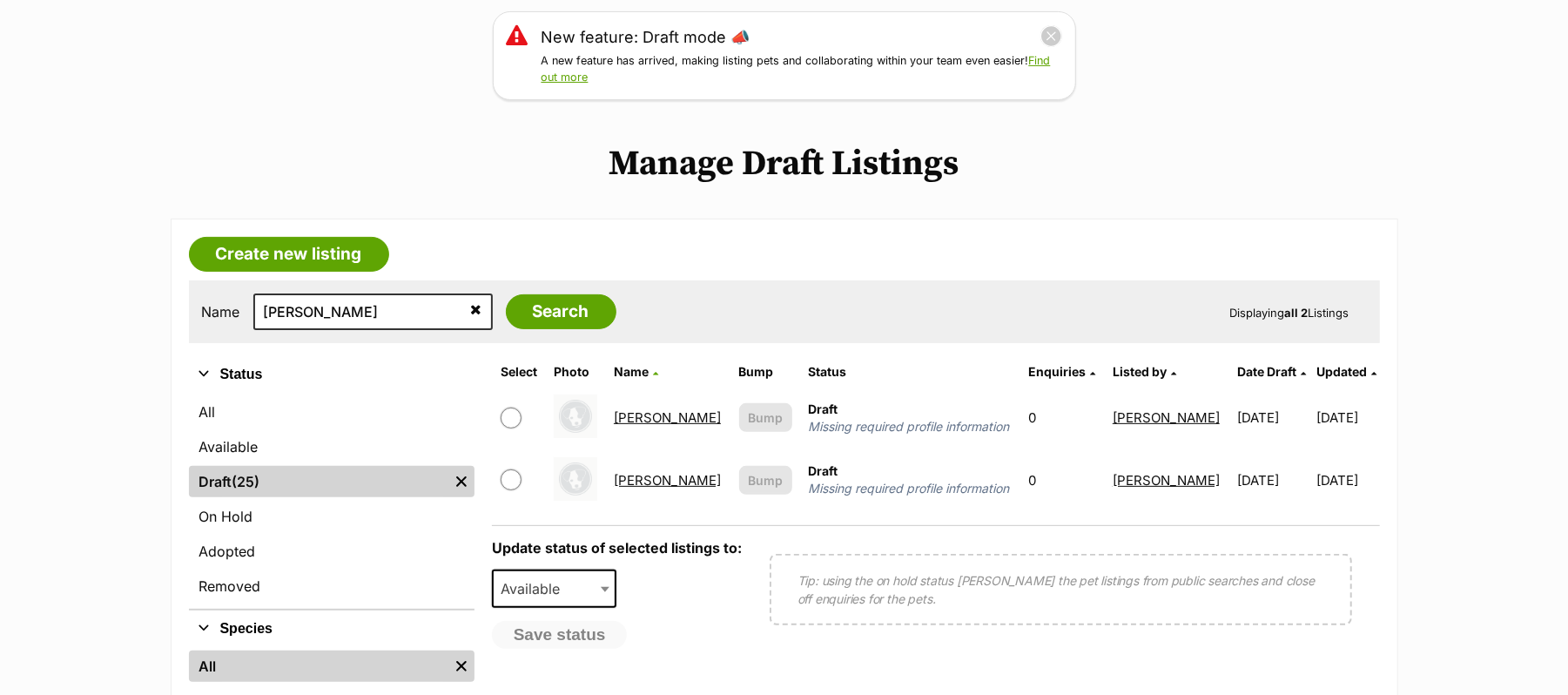
scroll to position [232, 0]
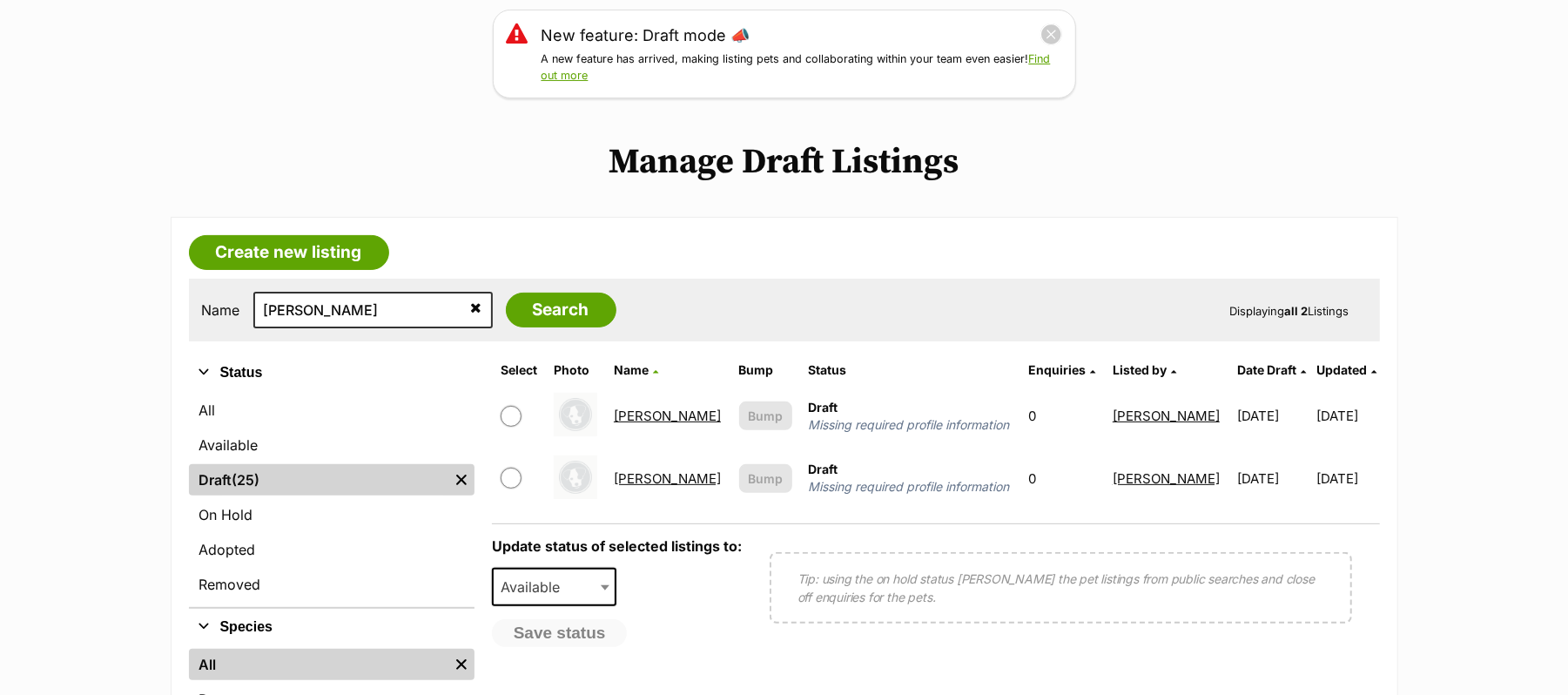
click at [623, 424] on link "[PERSON_NAME]" at bounding box center [667, 415] width 107 height 17
click at [625, 487] on link "[PERSON_NAME]" at bounding box center [667, 478] width 107 height 17
click at [284, 461] on link "Available" at bounding box center [332, 444] width 286 height 31
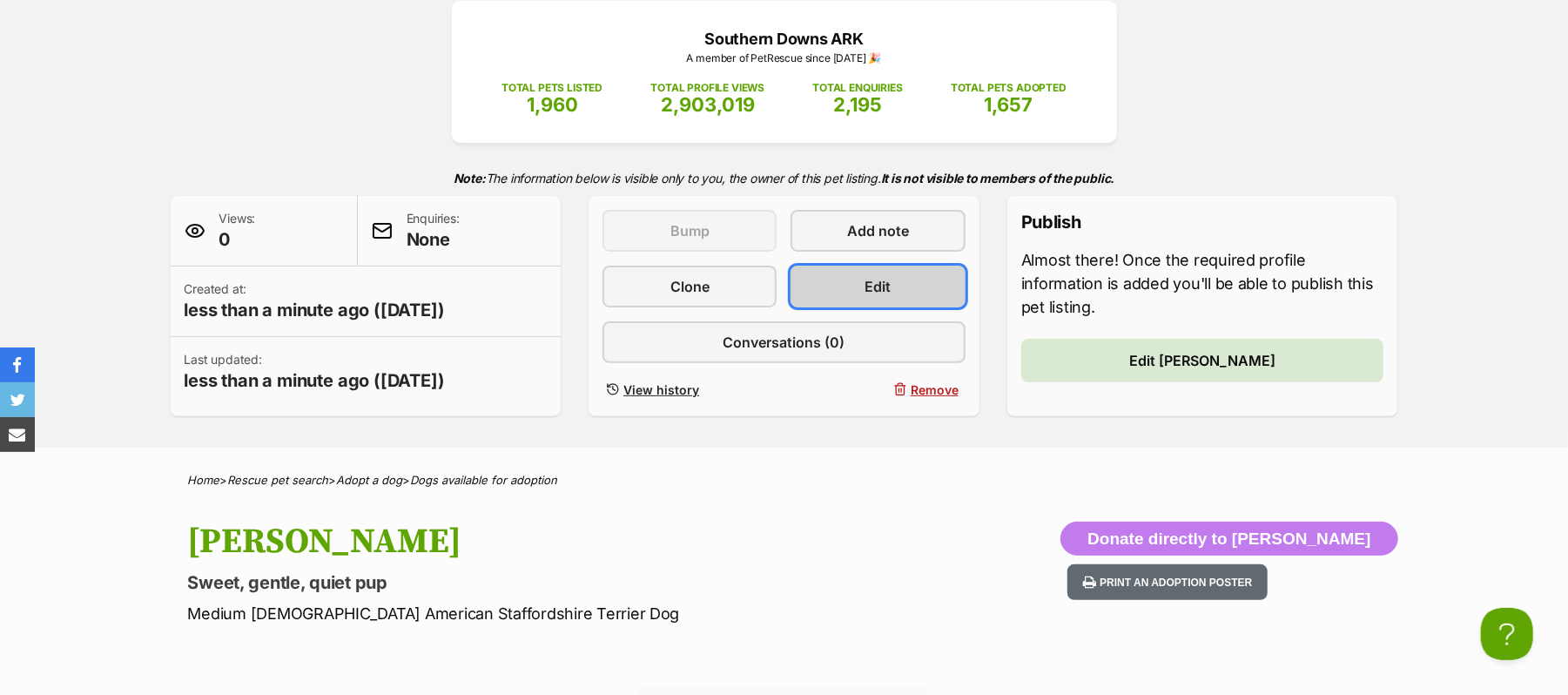
click at [881, 297] on span "Edit" at bounding box center [878, 286] width 26 height 21
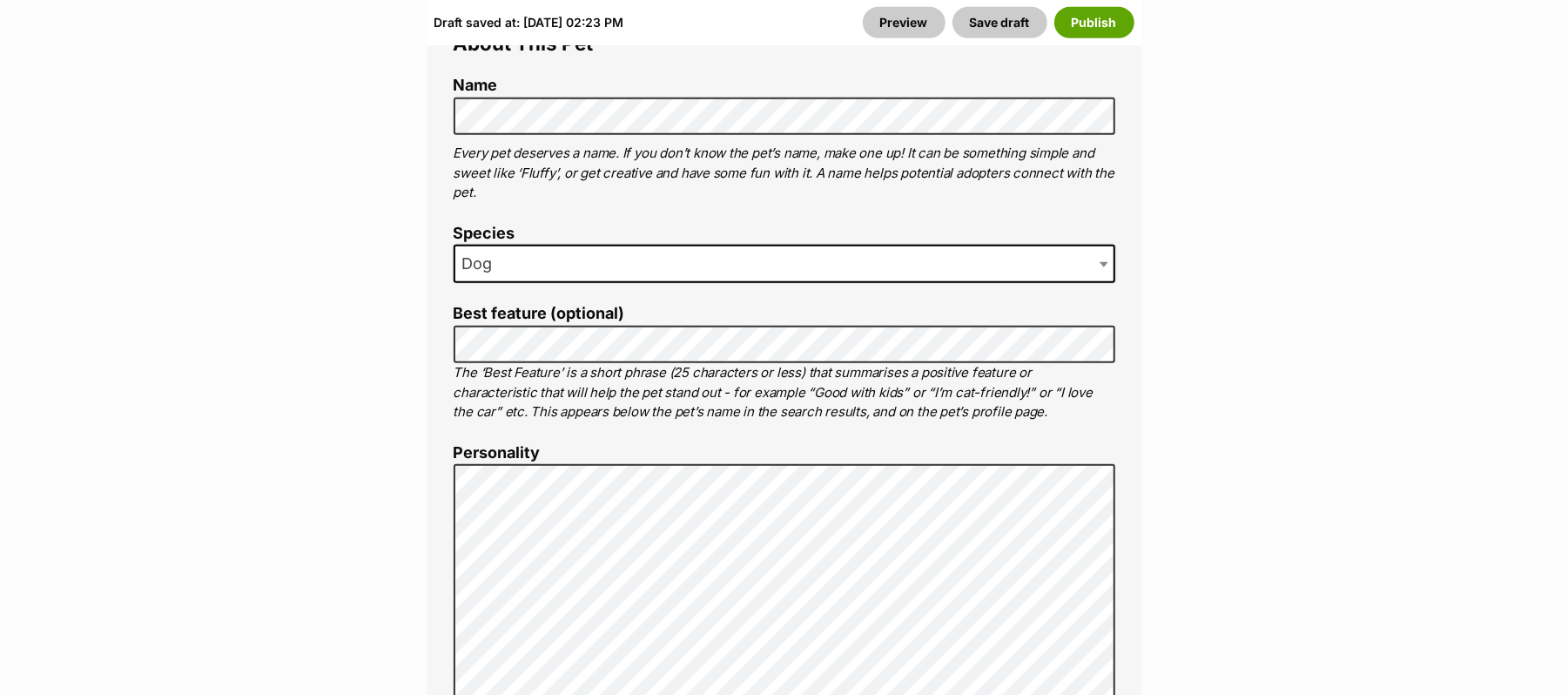
scroll to position [1624, 0]
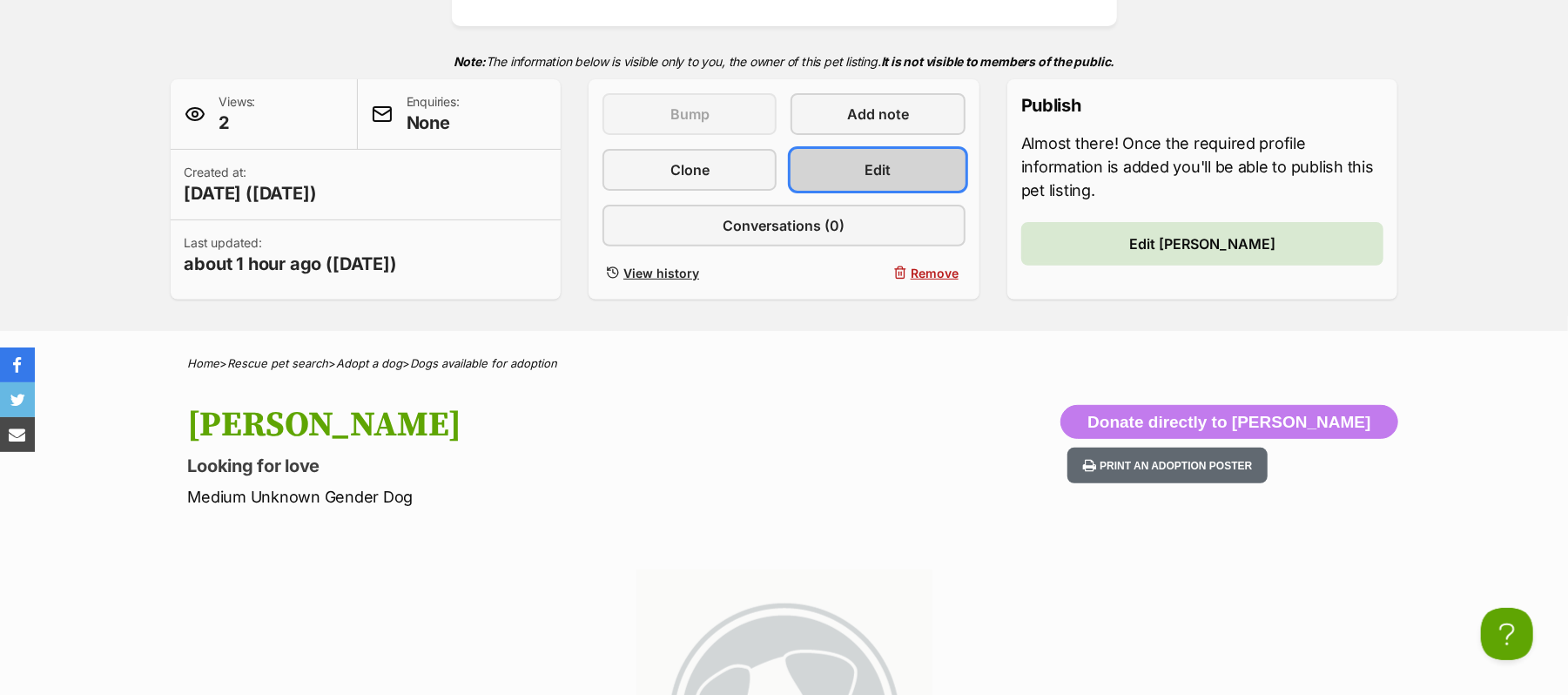
click at [875, 180] on span "Edit" at bounding box center [878, 169] width 26 height 21
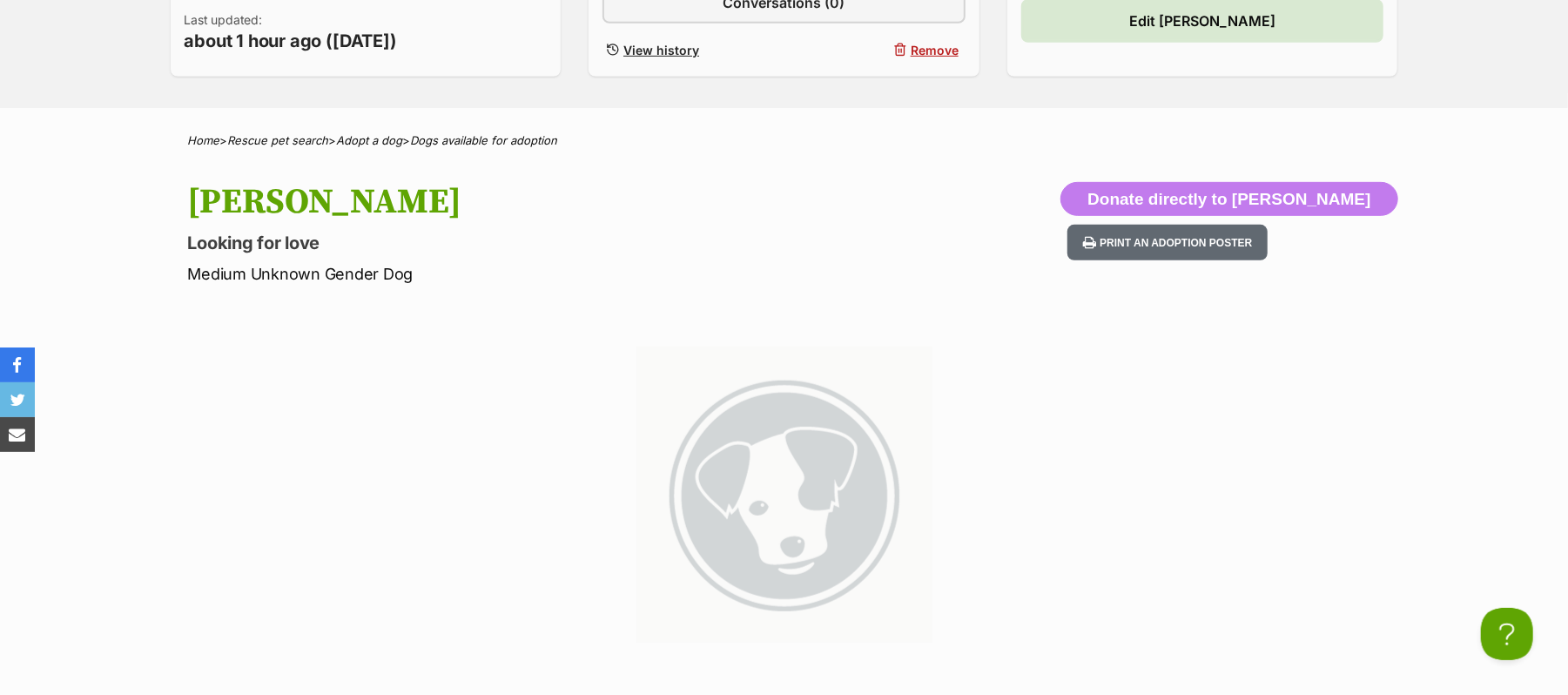
scroll to position [116, 0]
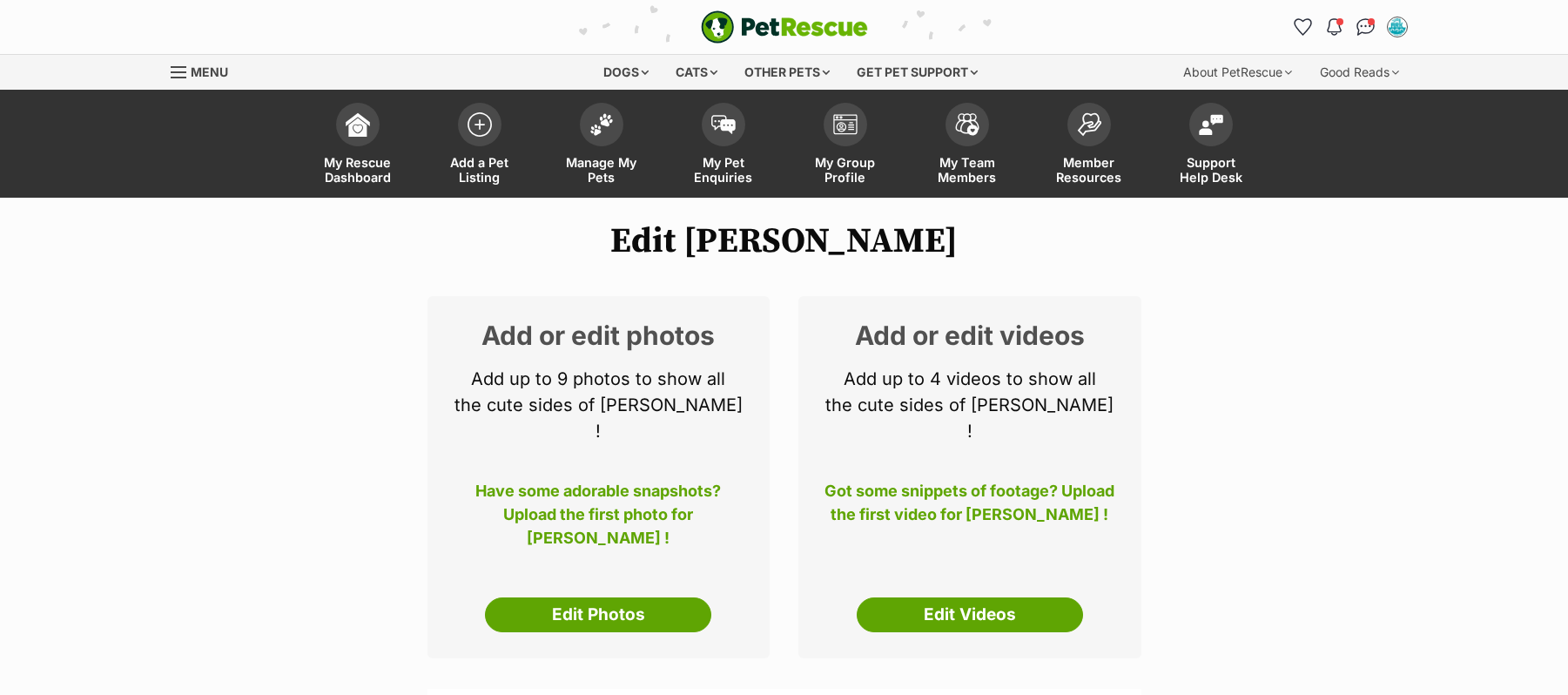
select select
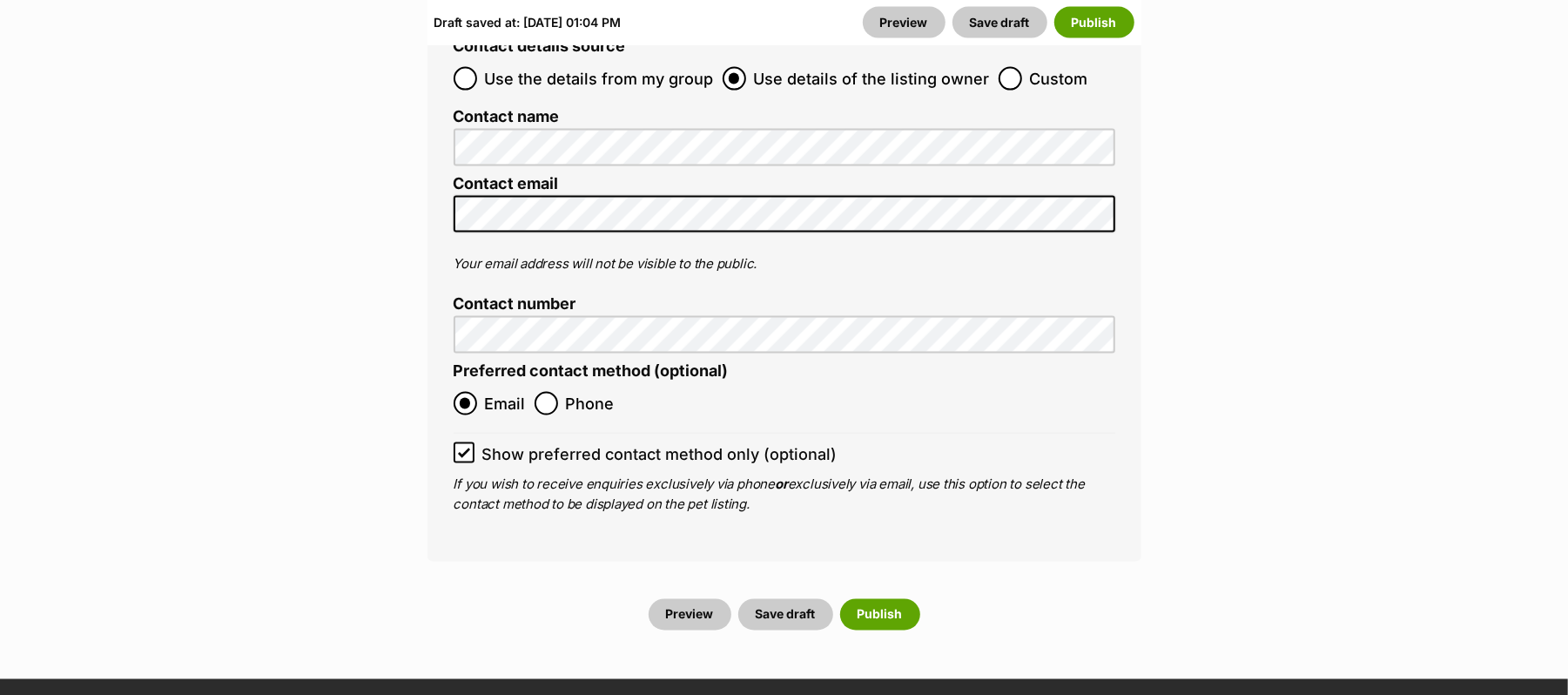
scroll to position [6616, 0]
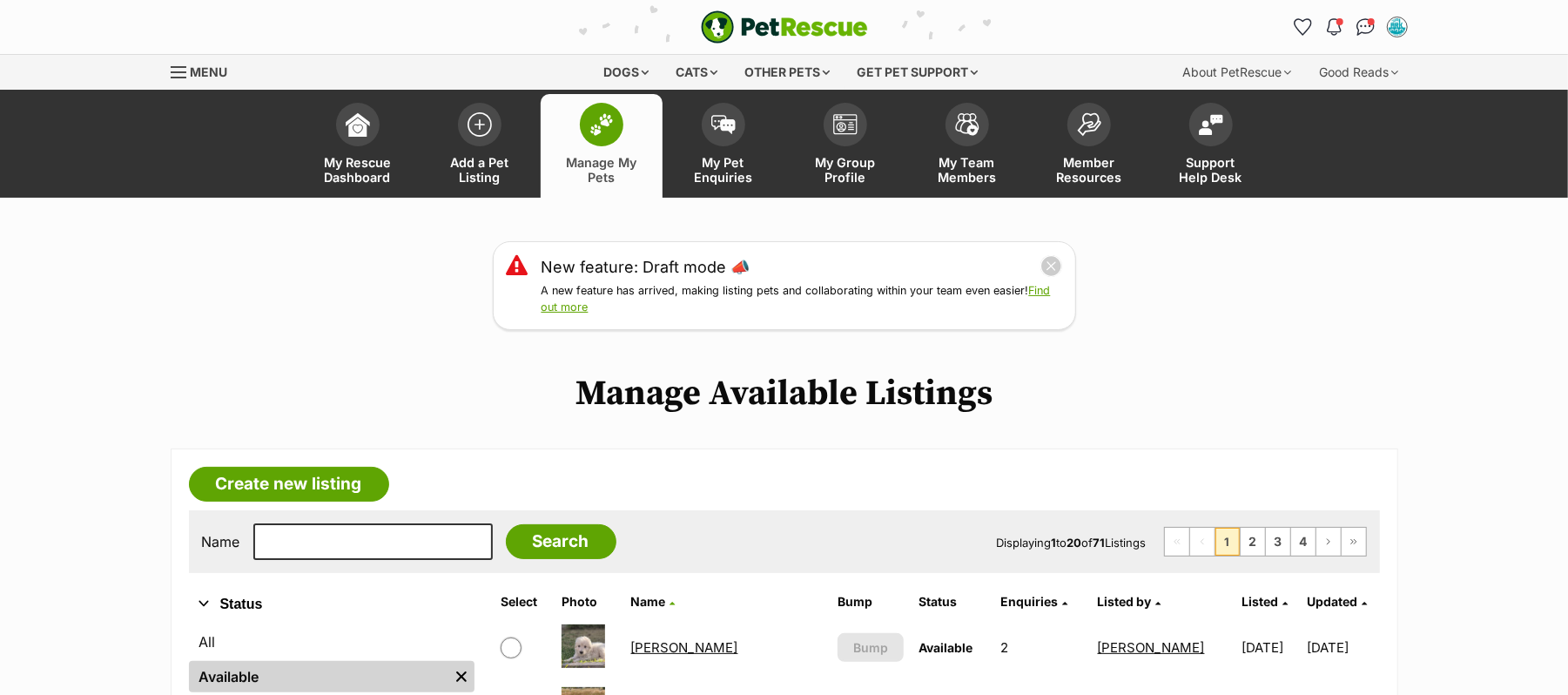
click at [426, 560] on input "text" at bounding box center [372, 541] width 239 height 37
type input "Evie"
click at [506, 524] on input "Search" at bounding box center [561, 541] width 111 height 35
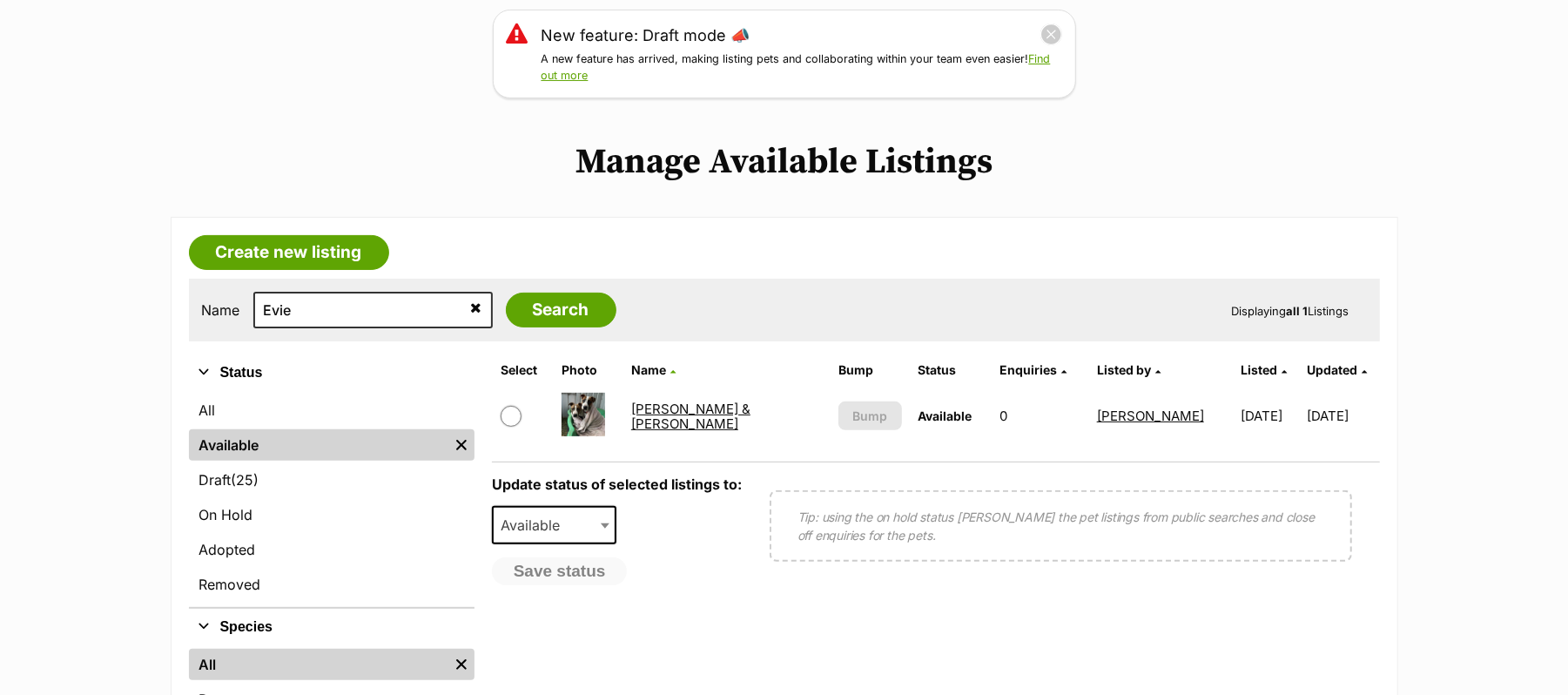
click at [676, 432] on link "[PERSON_NAME] & [PERSON_NAME]" at bounding box center [690, 415] width 119 height 31
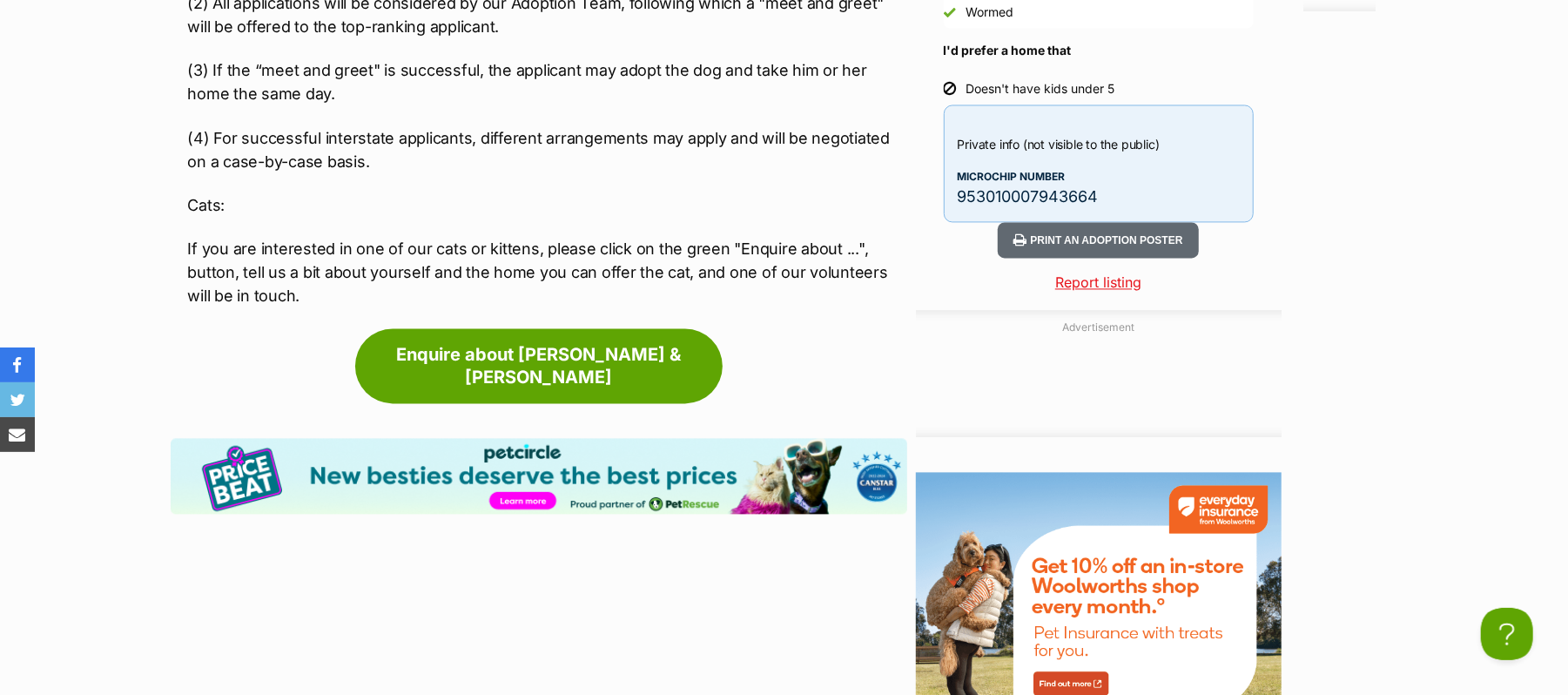
scroll to position [2437, 0]
drag, startPoint x: 965, startPoint y: 478, endPoint x: 1386, endPoint y: 432, distance: 423.8
click at [1158, 209] on p "953010007943664" at bounding box center [1099, 197] width 282 height 24
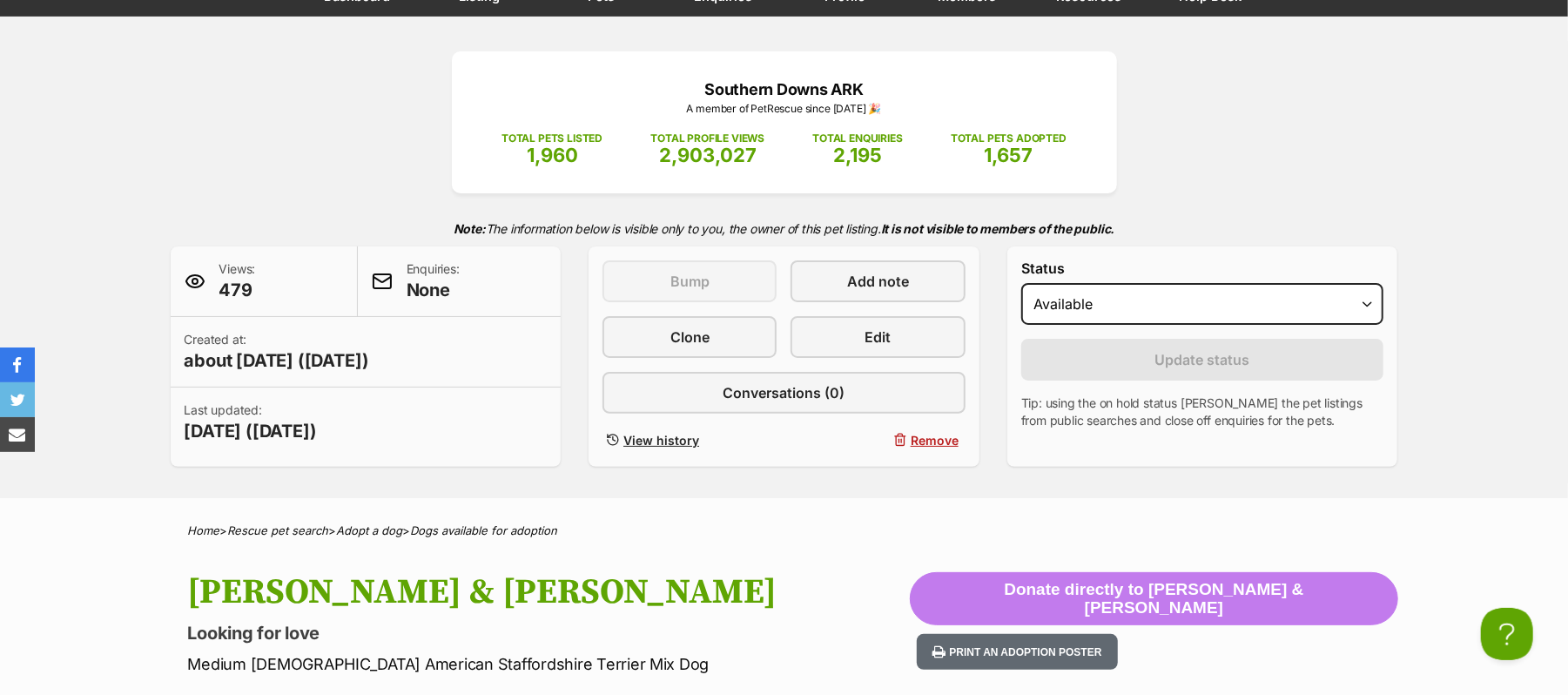
scroll to position [116, 0]
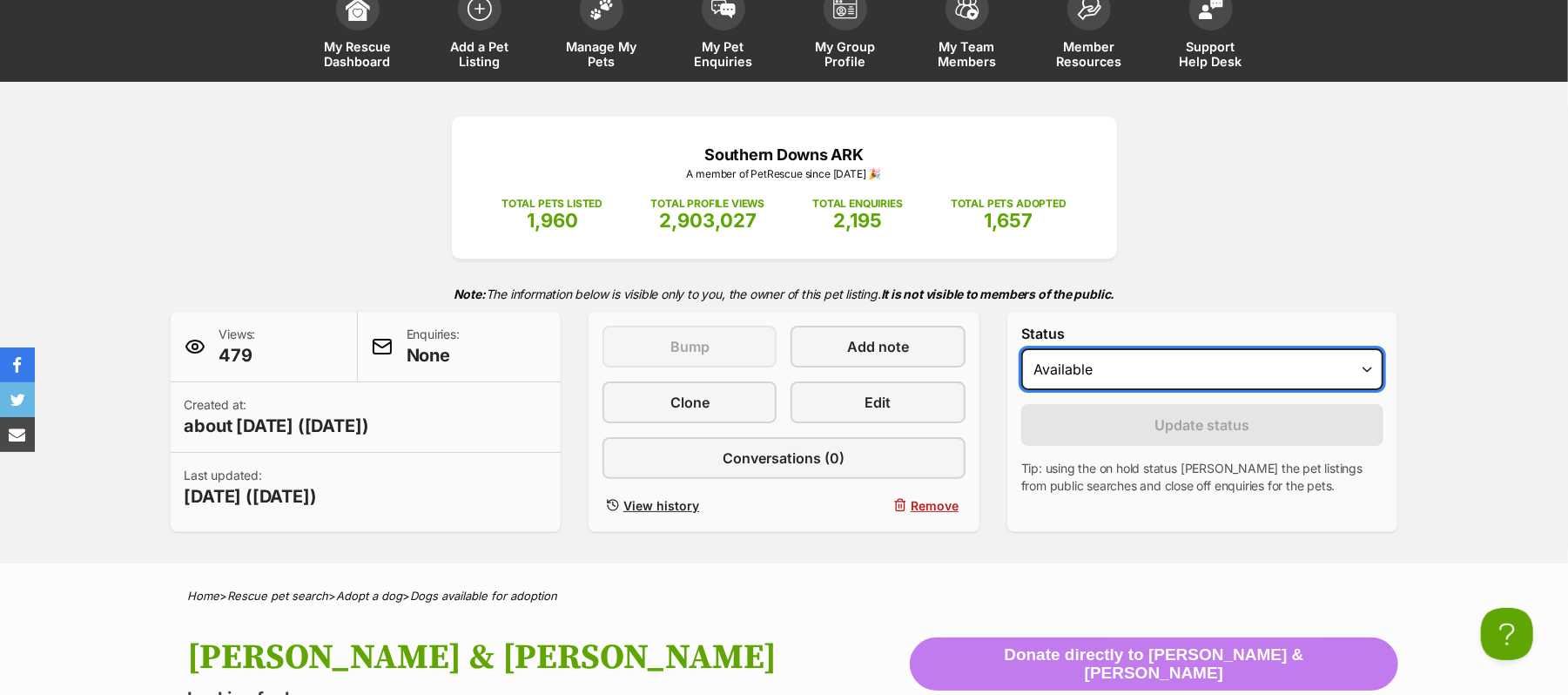
click at [1366, 390] on select "Draft Available On hold Adopted" at bounding box center [1202, 369] width 363 height 42
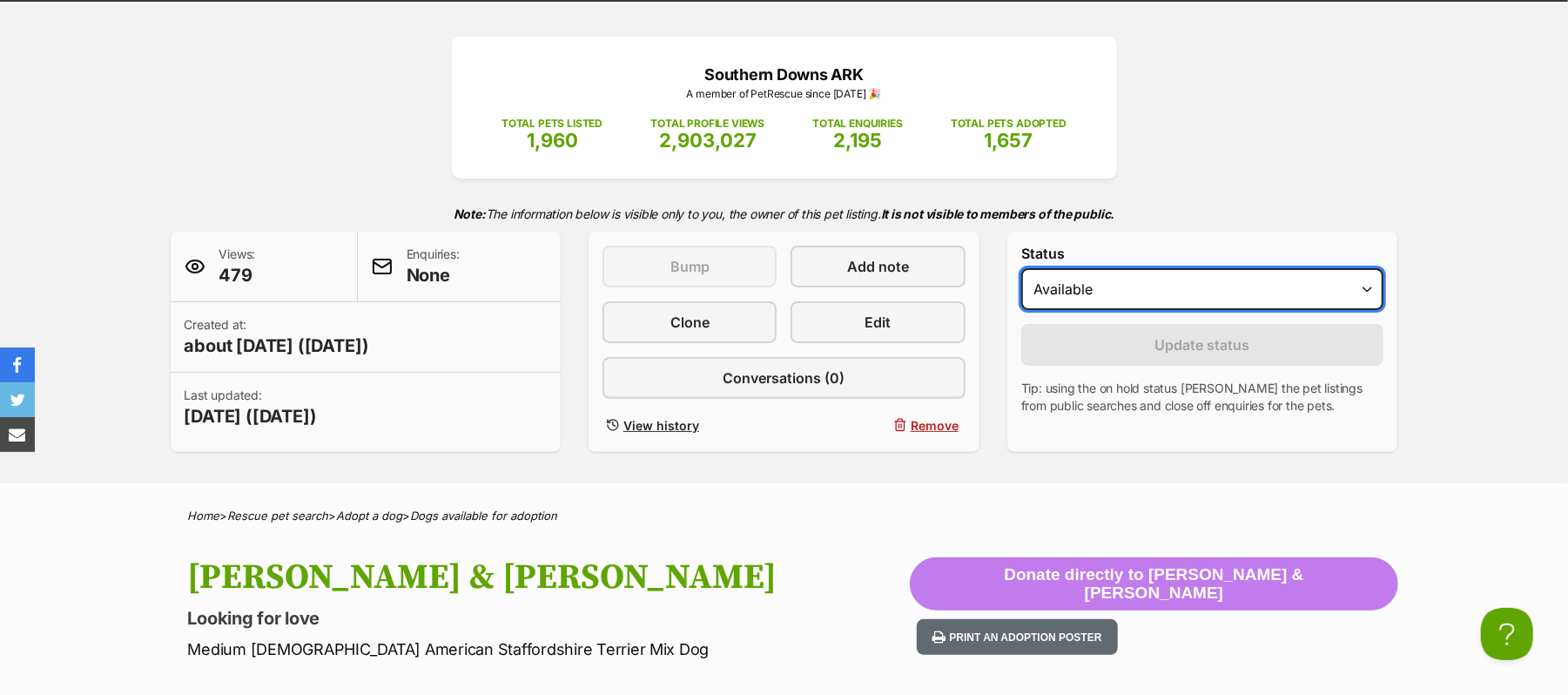
scroll to position [232, 0]
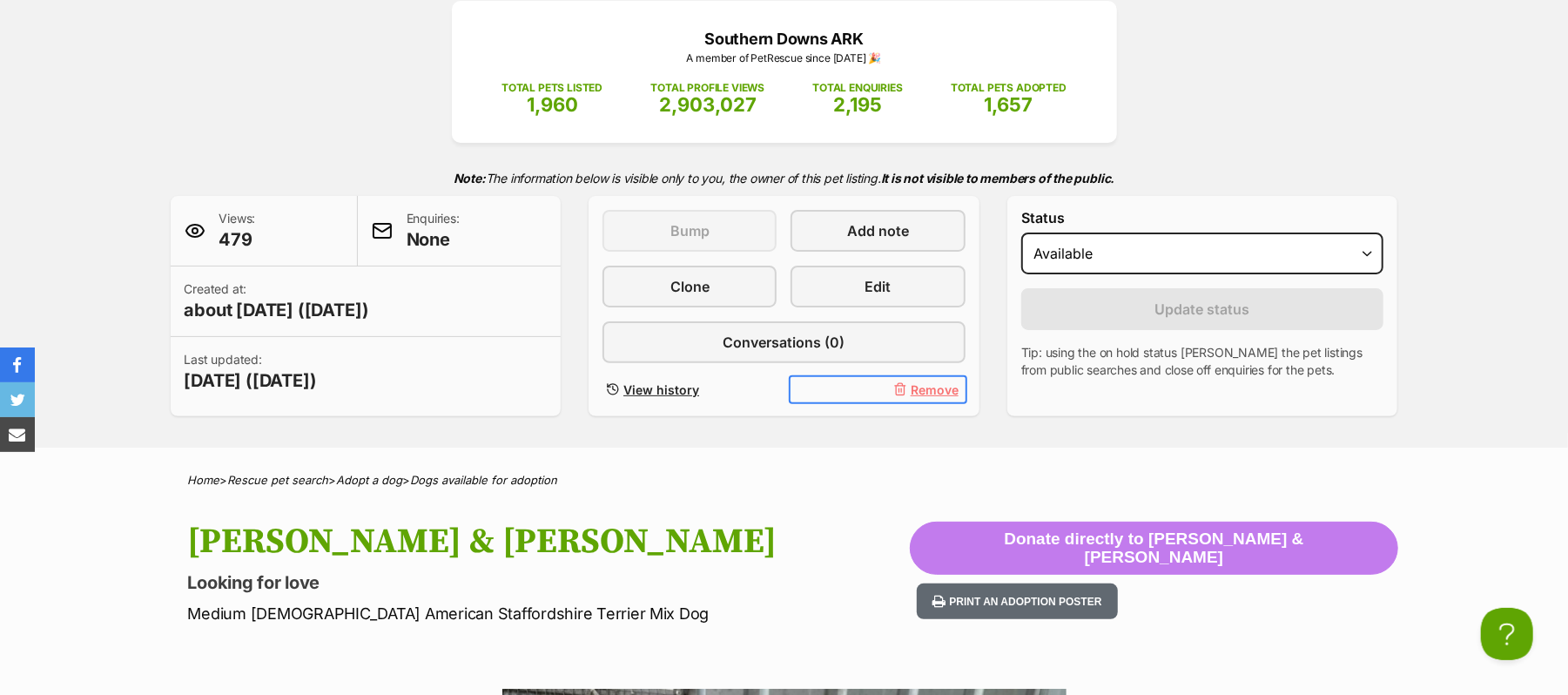
click at [916, 399] on span "Remove" at bounding box center [935, 389] width 48 height 18
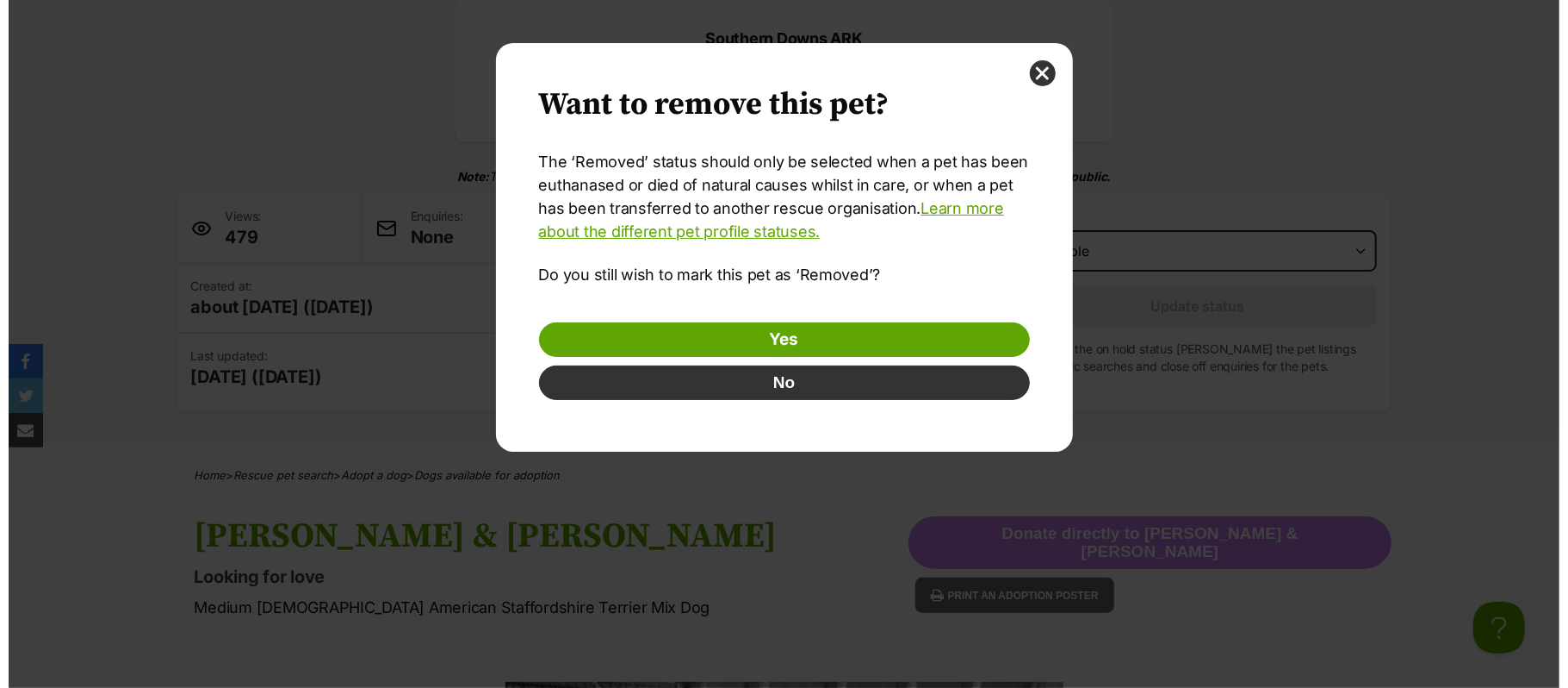
scroll to position [0, 0]
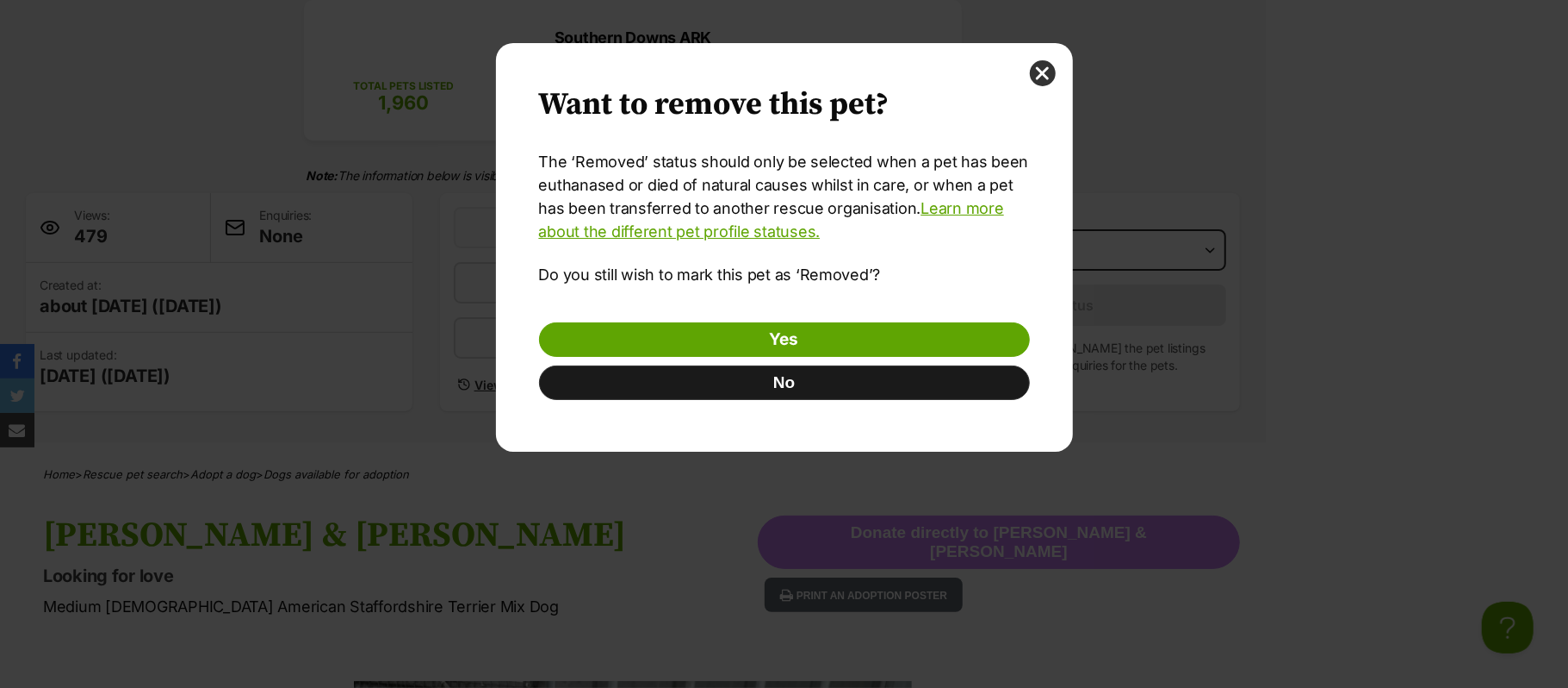
click at [795, 377] on button "No" at bounding box center [784, 382] width 491 height 35
click at [790, 388] on button "No" at bounding box center [784, 382] width 491 height 35
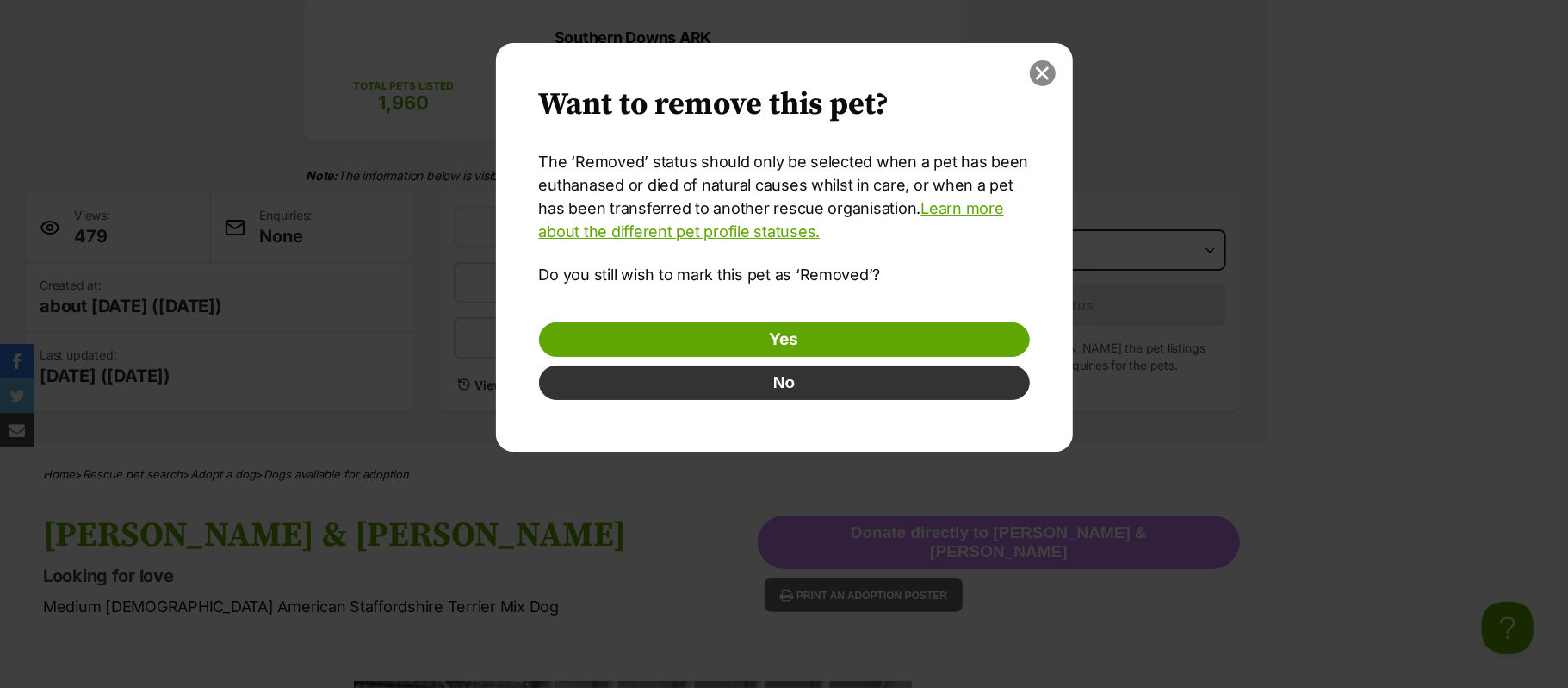
click at [1049, 70] on button "close" at bounding box center [1043, 73] width 26 height 26
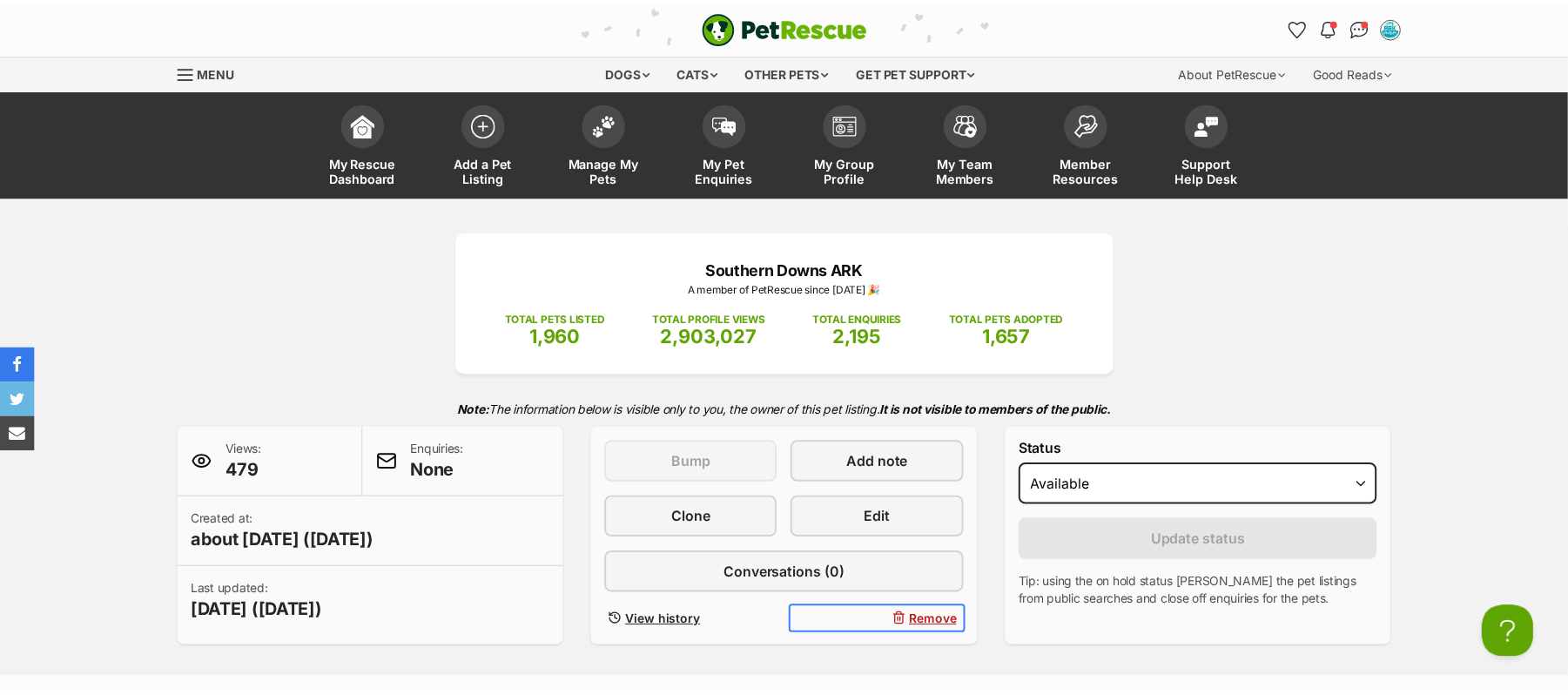
scroll to position [232, 0]
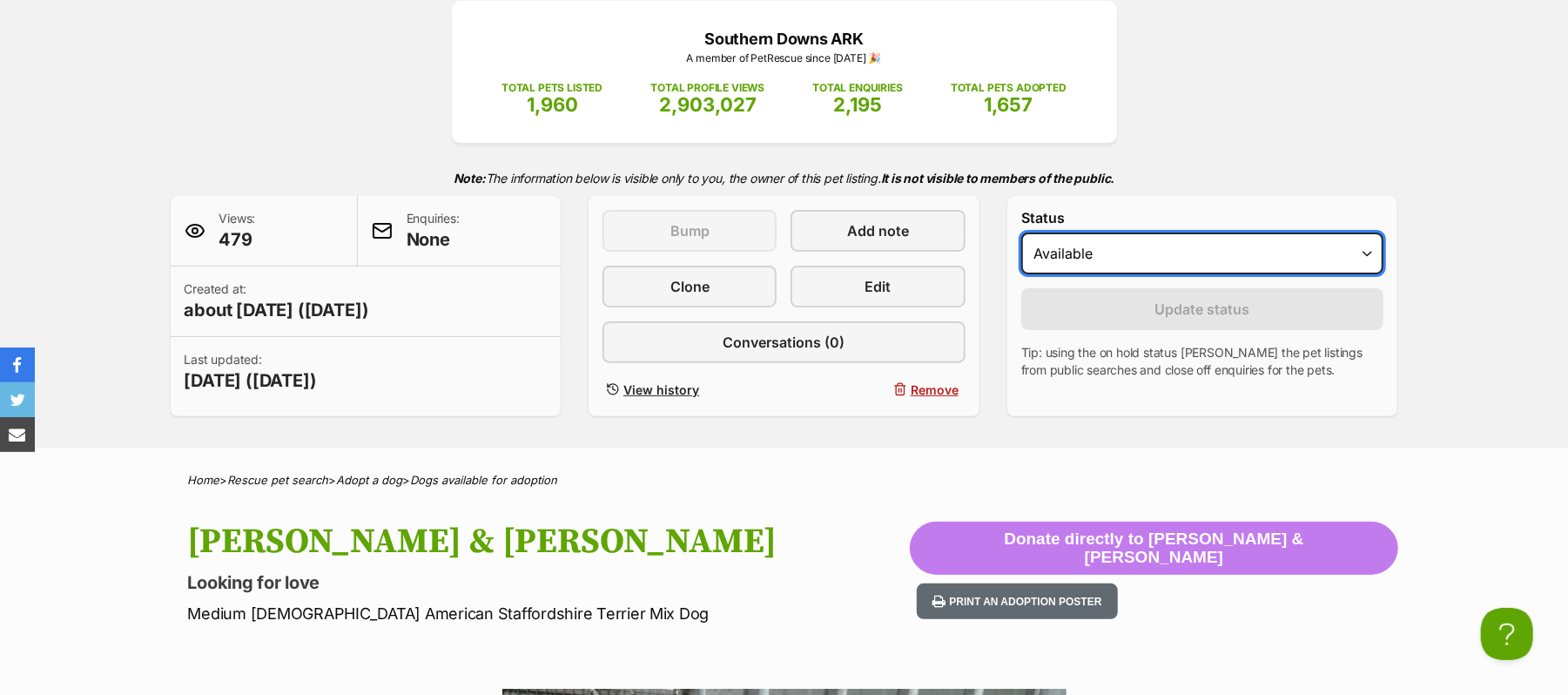
click at [1367, 274] on select "Draft Available On hold Adopted" at bounding box center [1202, 253] width 363 height 42
select select "rehomed"
click at [1029, 274] on select "Draft Available On hold Adopted" at bounding box center [1202, 253] width 363 height 42
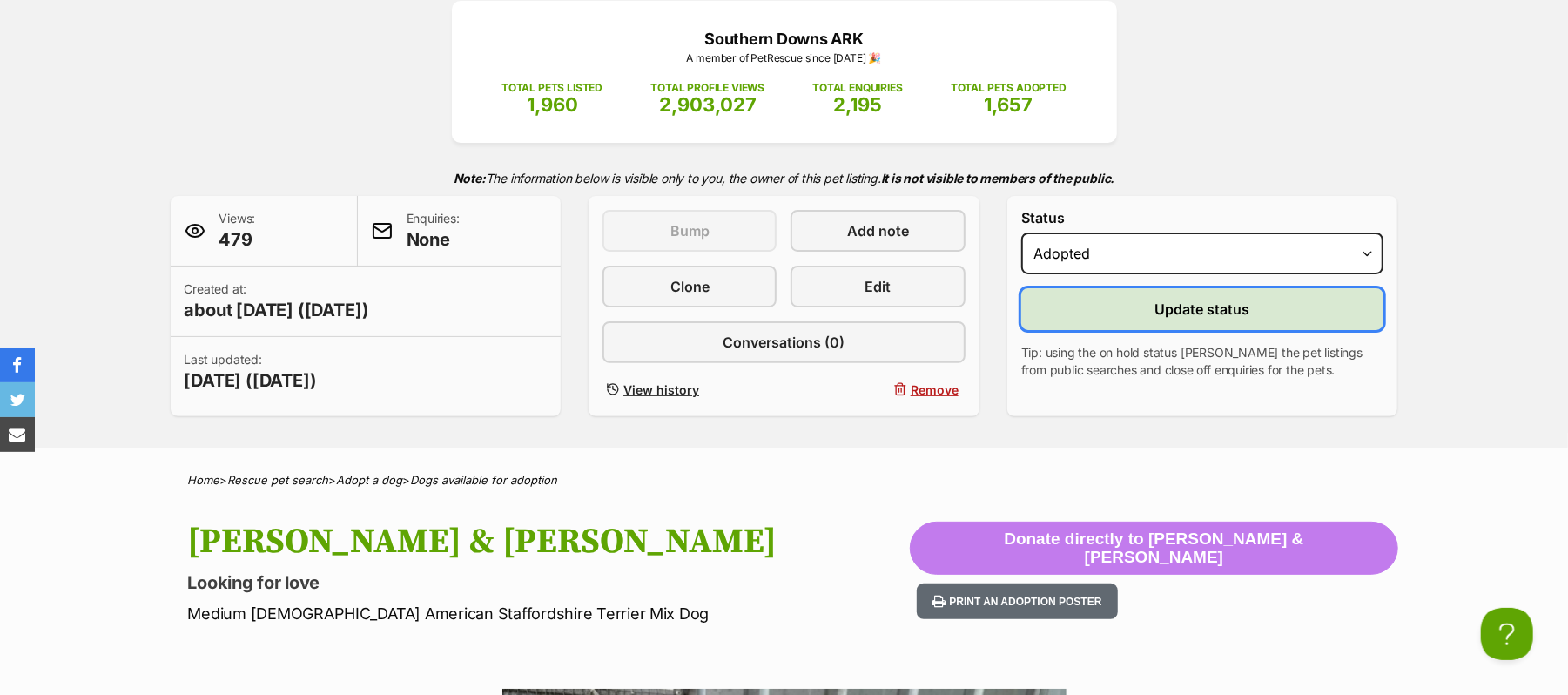
click at [1216, 319] on span "Update status" at bounding box center [1202, 309] width 95 height 21
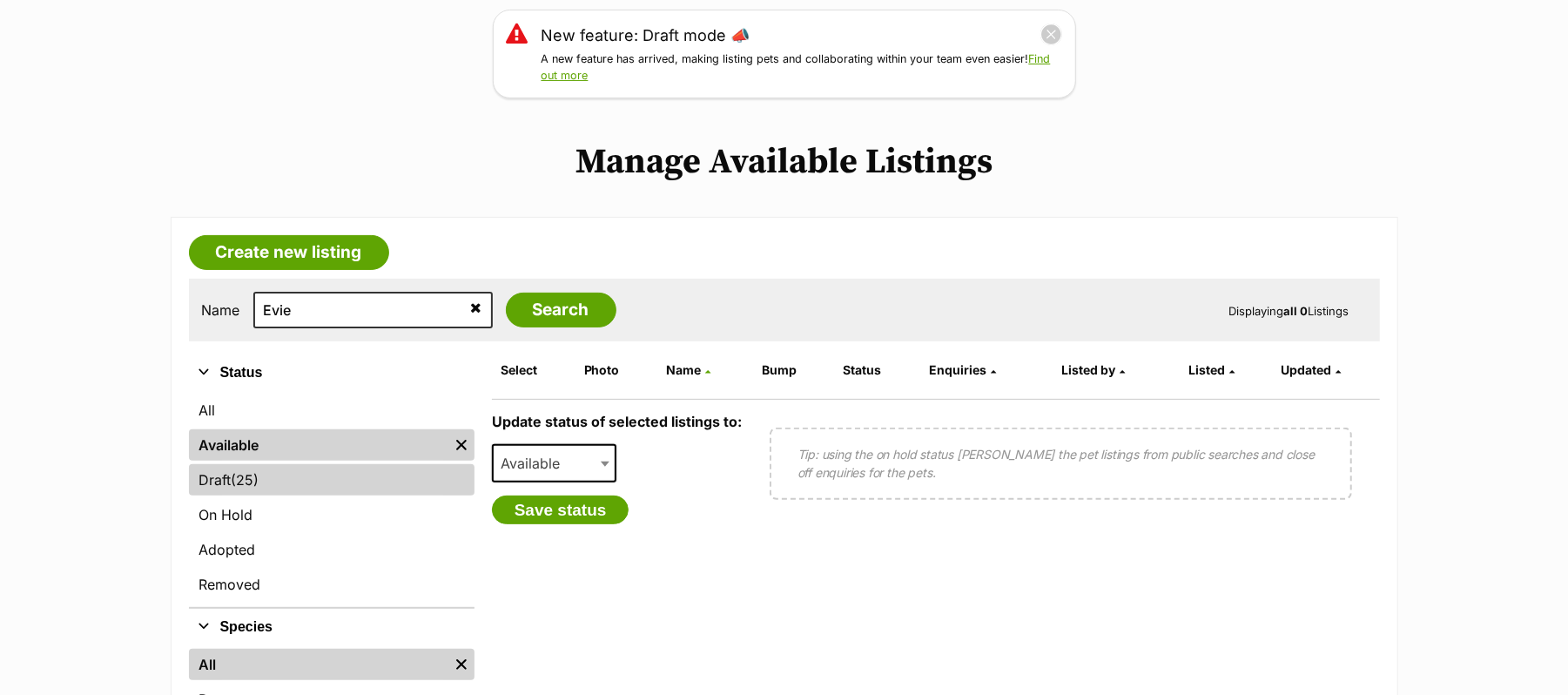
click at [322, 495] on link "Draft (25) Items" at bounding box center [332, 479] width 286 height 31
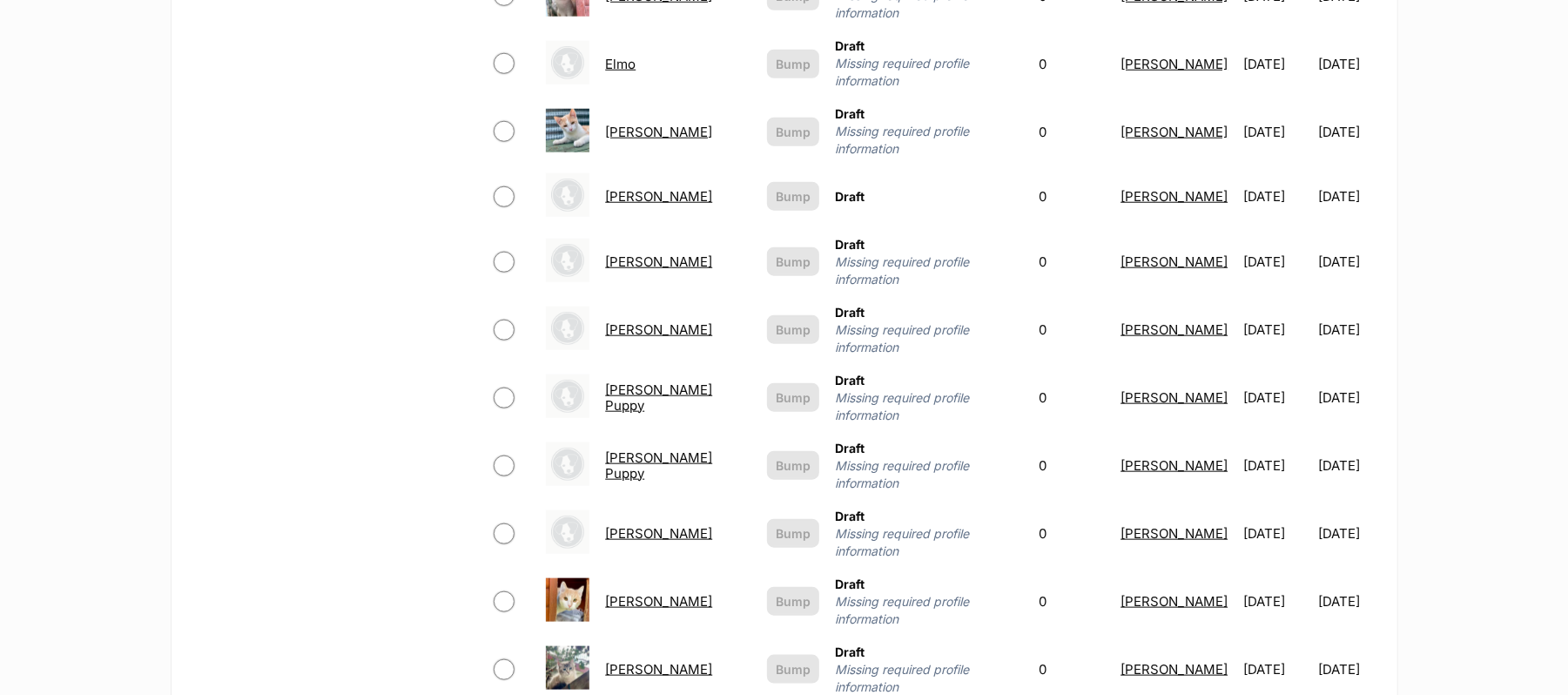
scroll to position [1160, 0]
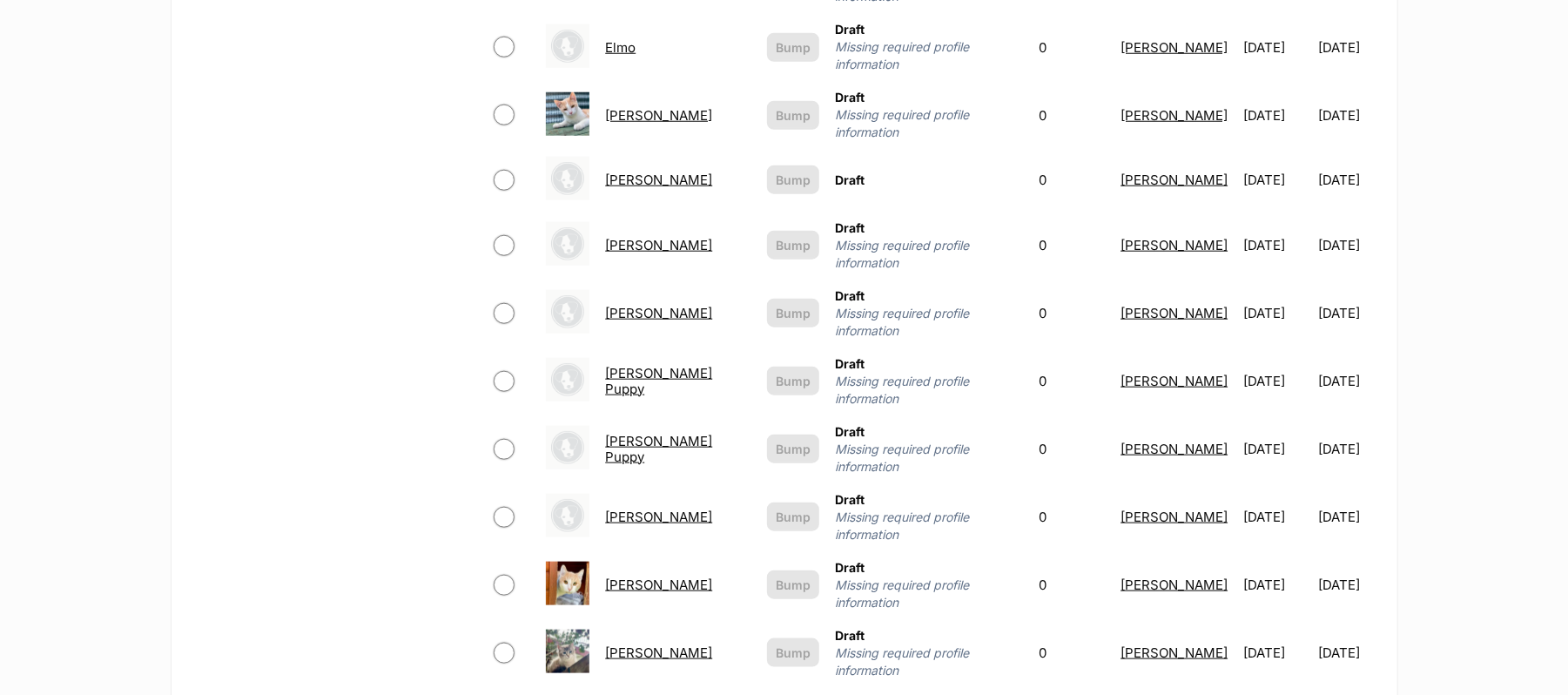
click at [609, 253] on link "[PERSON_NAME]" at bounding box center [658, 245] width 107 height 17
click at [605, 188] on link "[PERSON_NAME]" at bounding box center [658, 179] width 107 height 17
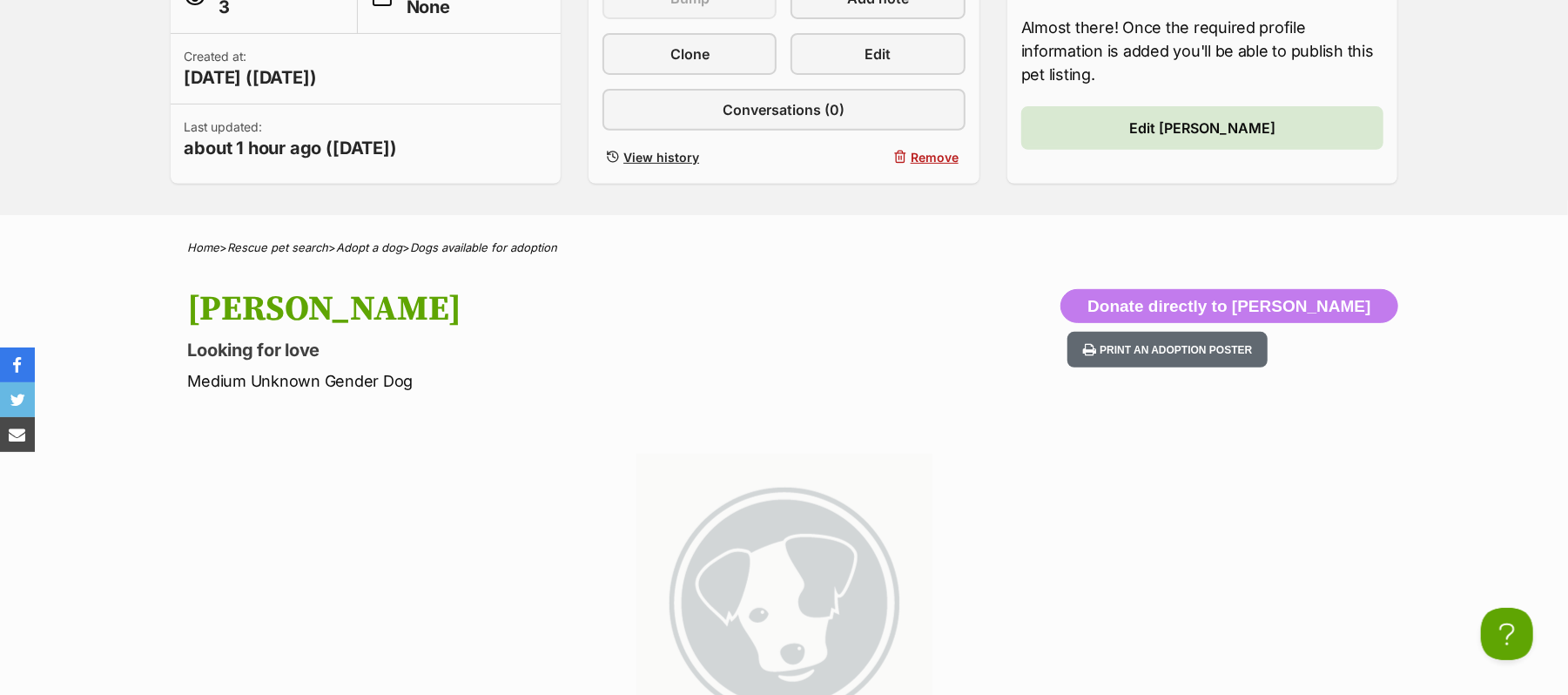
scroll to position [116, 0]
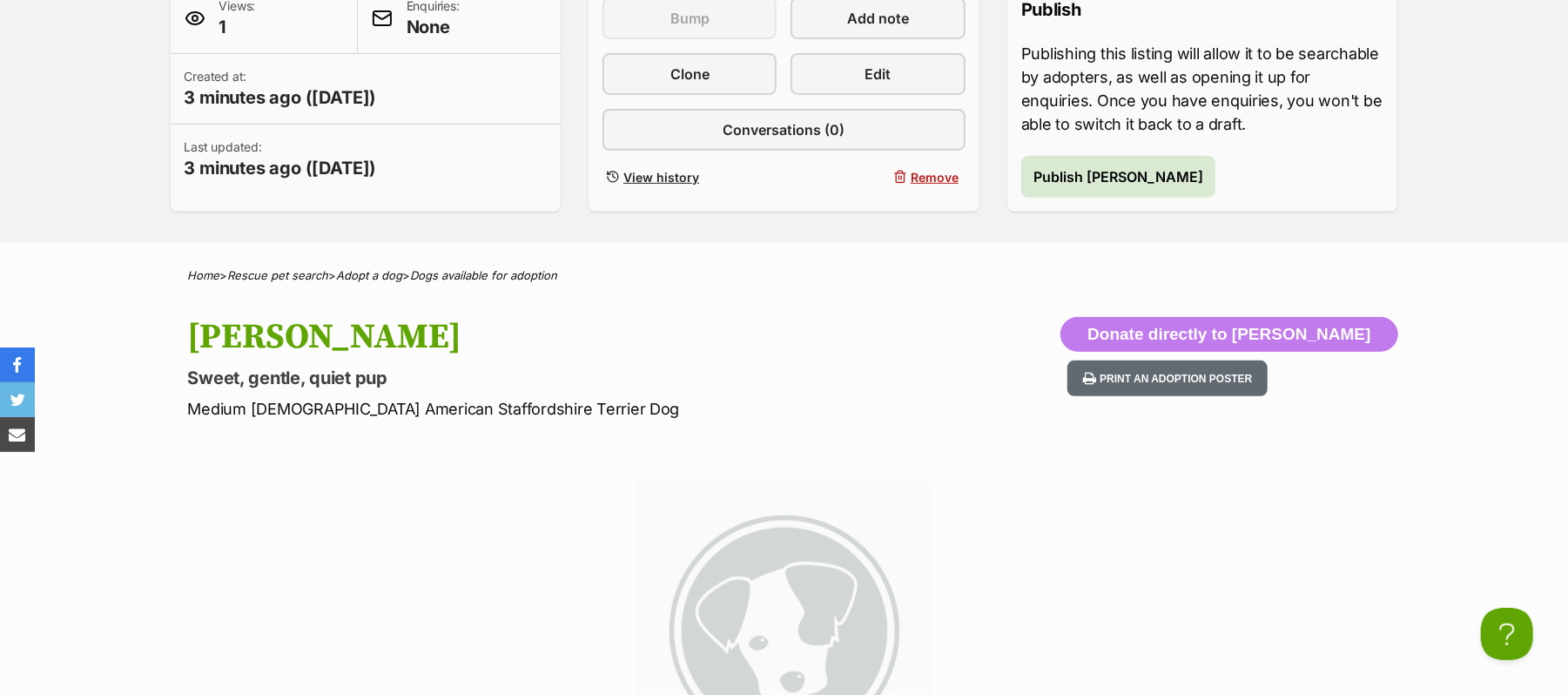
scroll to position [232, 0]
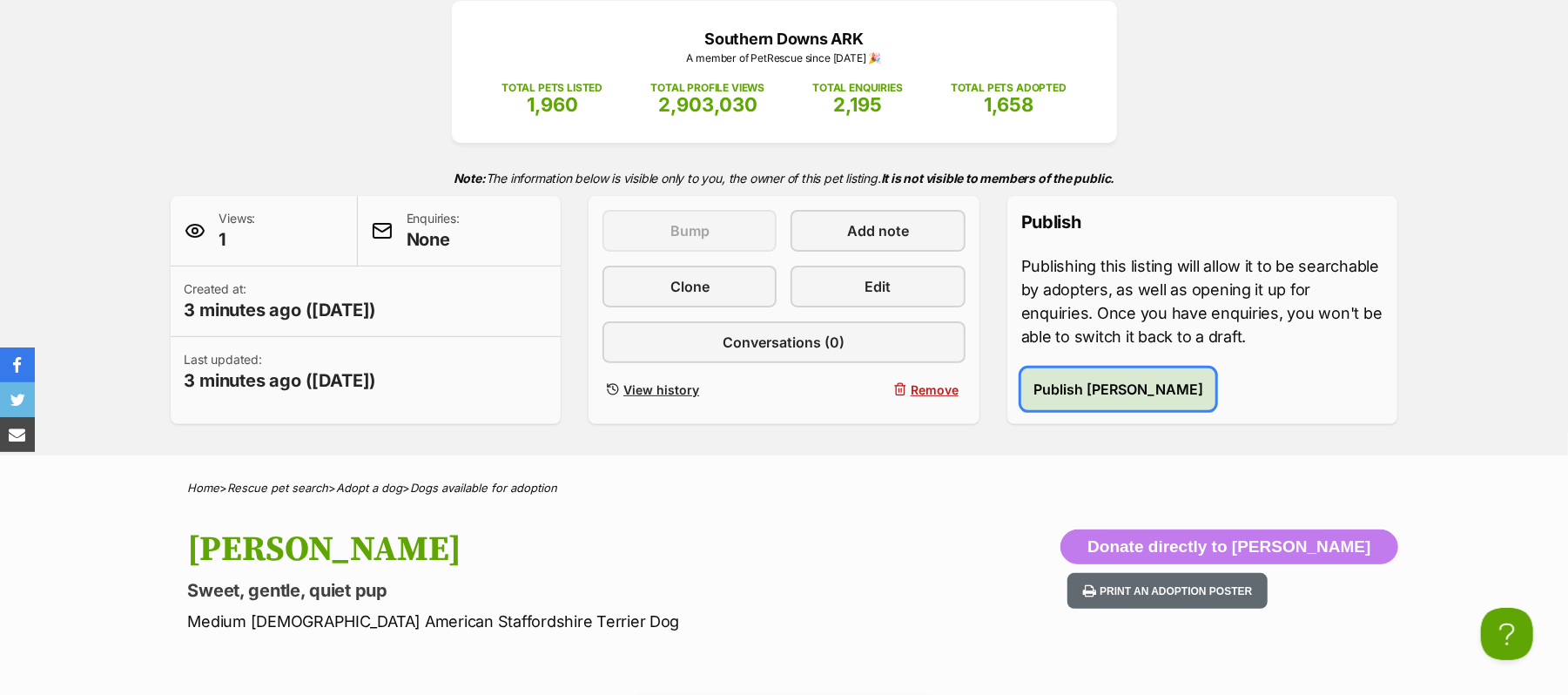
click at [1091, 400] on span "Publish Joey" at bounding box center [1118, 389] width 170 height 21
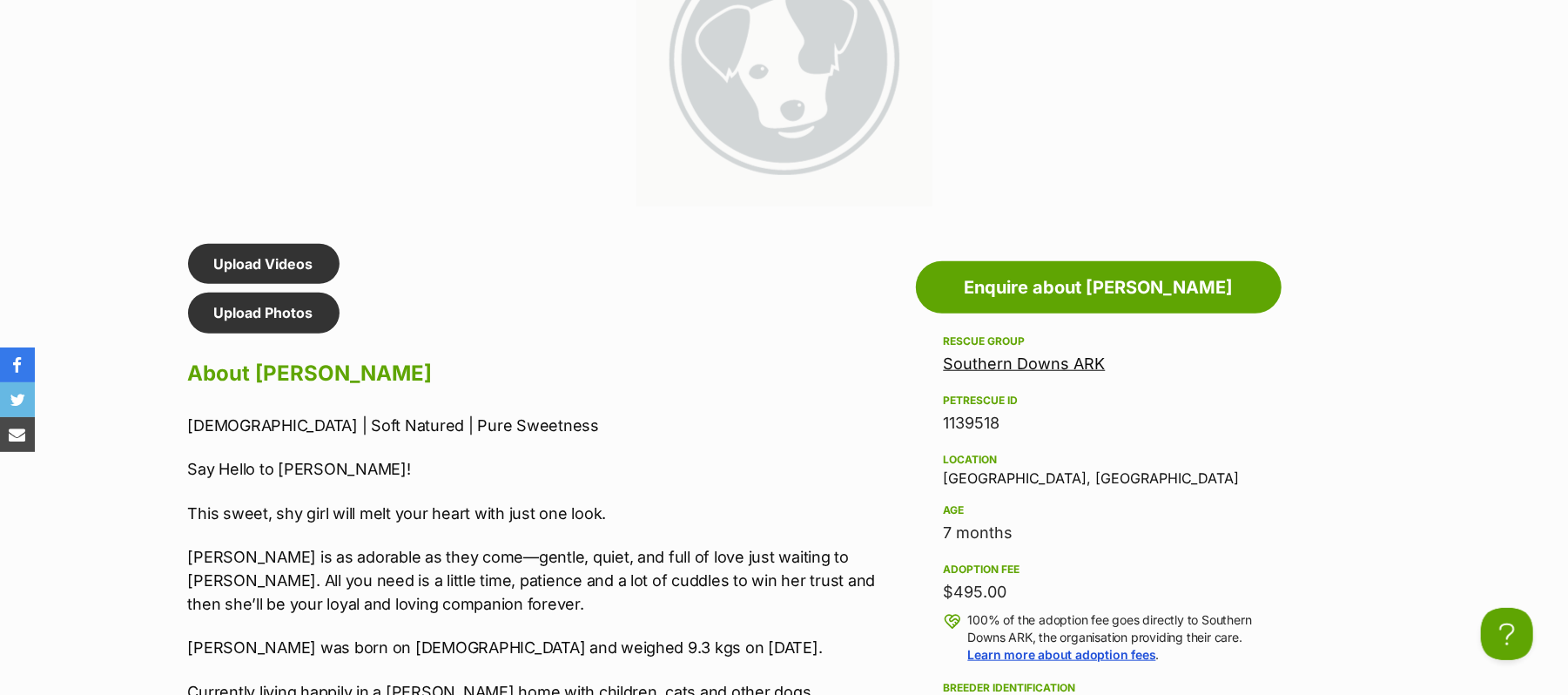
scroll to position [1017, 0]
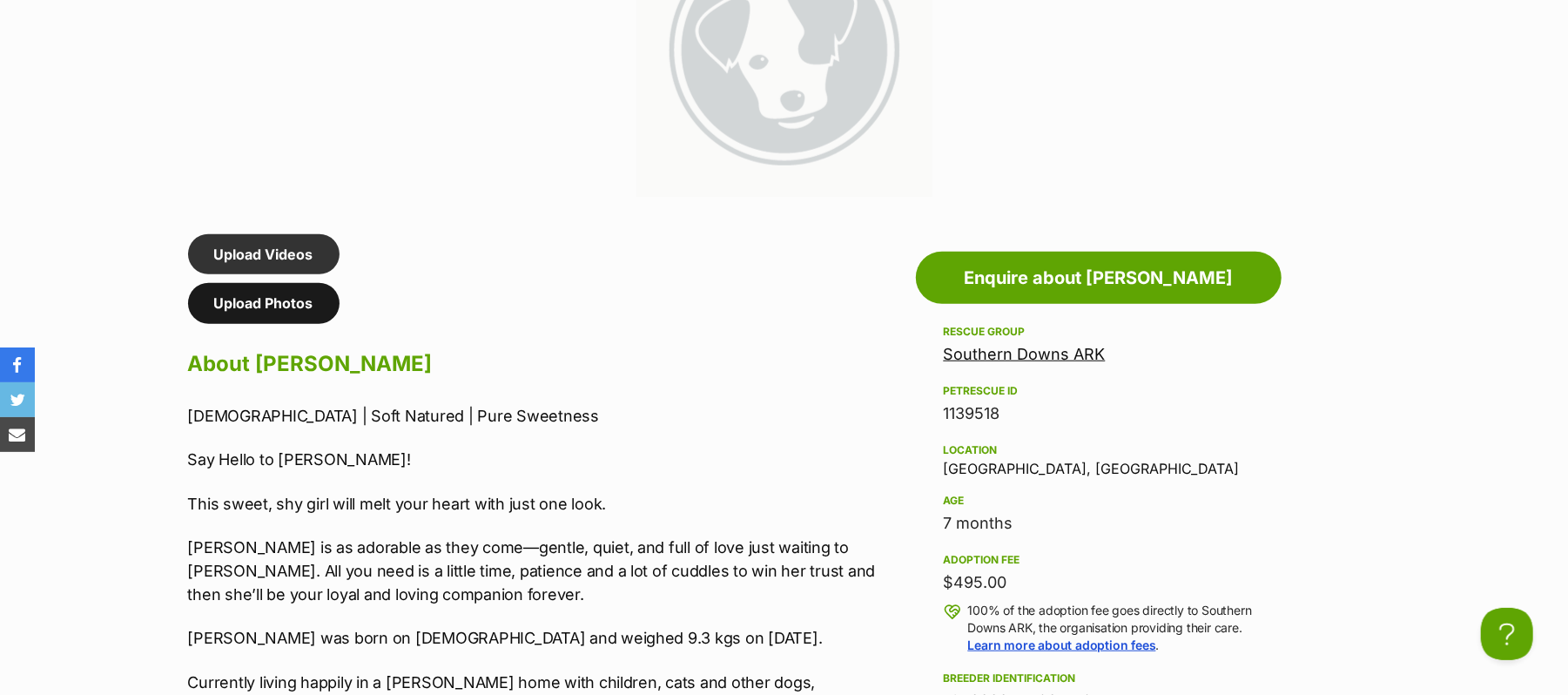
click at [294, 323] on link "Upload Photos" at bounding box center [263, 303] width 151 height 40
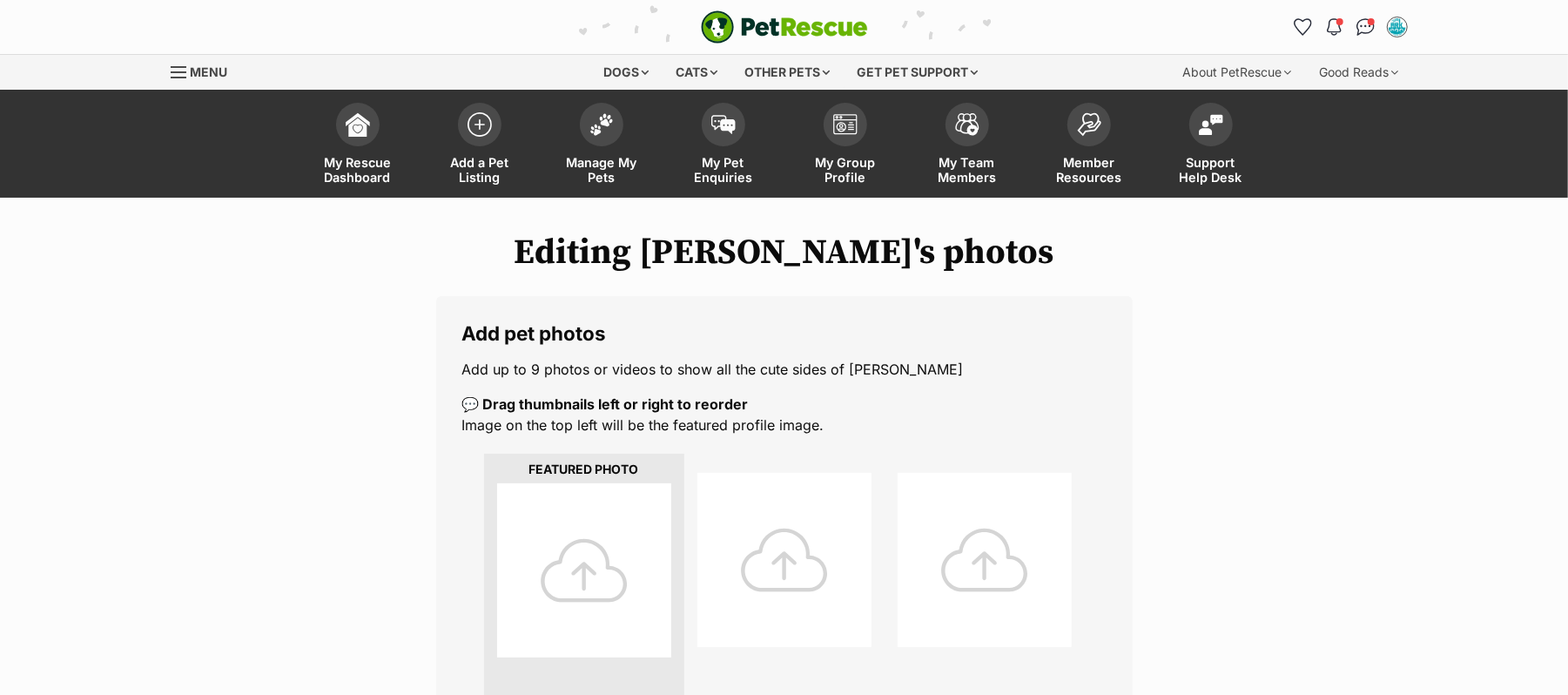
click at [585, 595] on div at bounding box center [584, 570] width 174 height 174
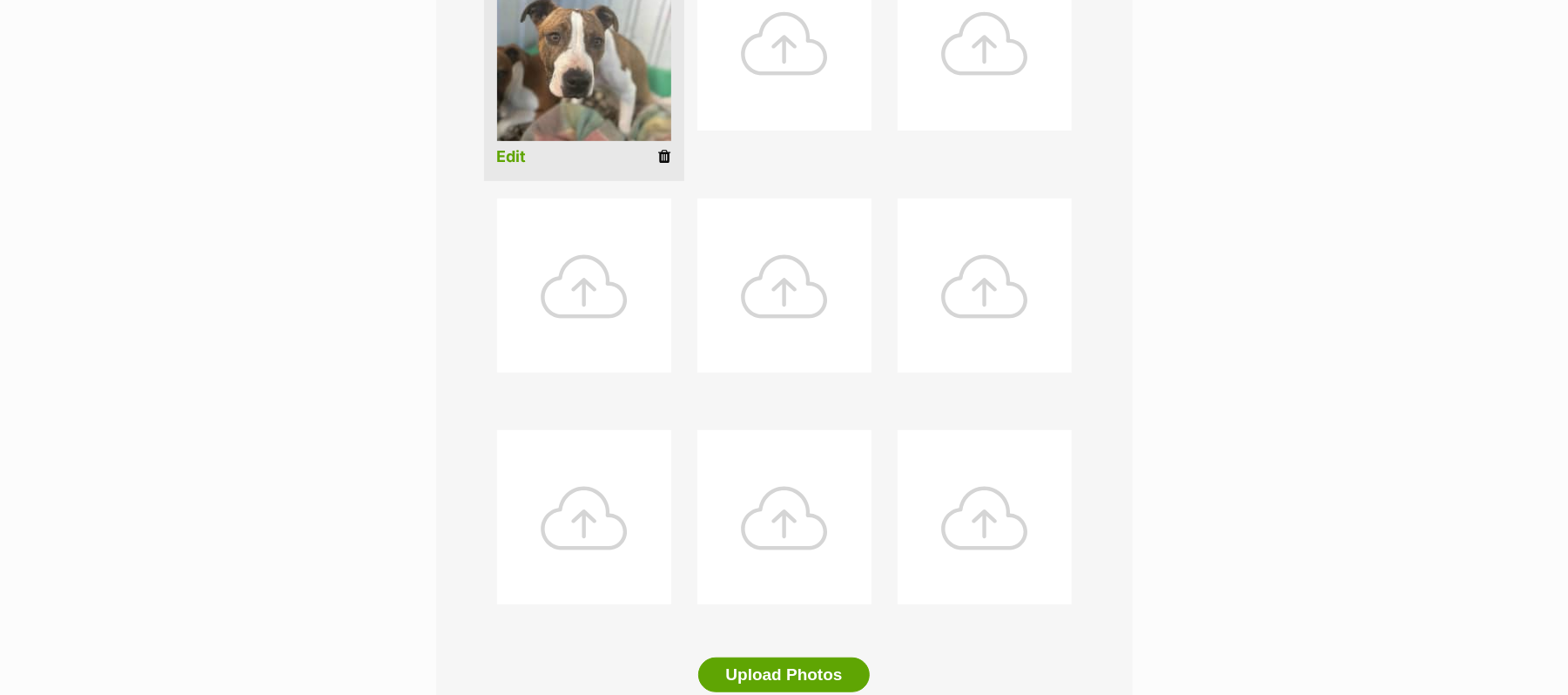
scroll to position [580, 0]
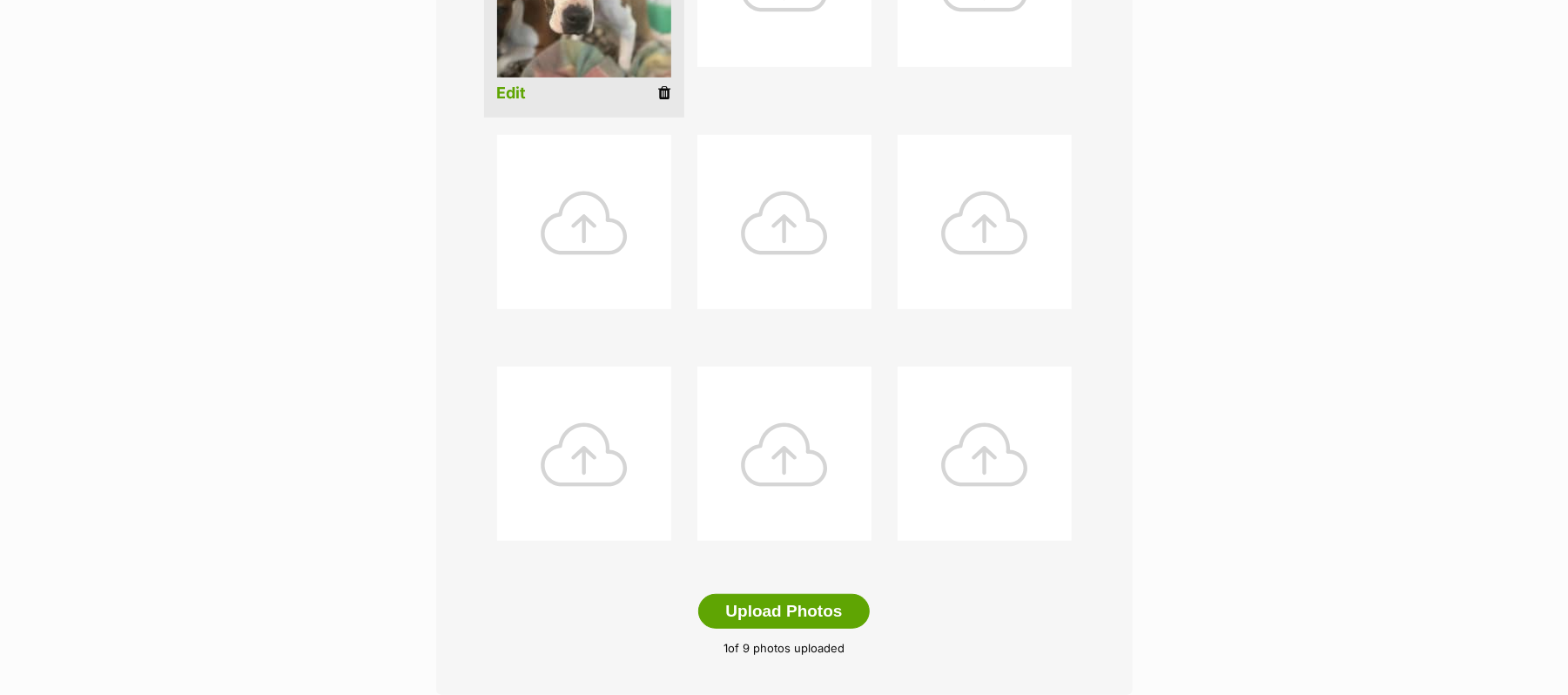
click at [663, 101] on icon at bounding box center [665, 93] width 12 height 16
